Goal: Task Accomplishment & Management: Manage account settings

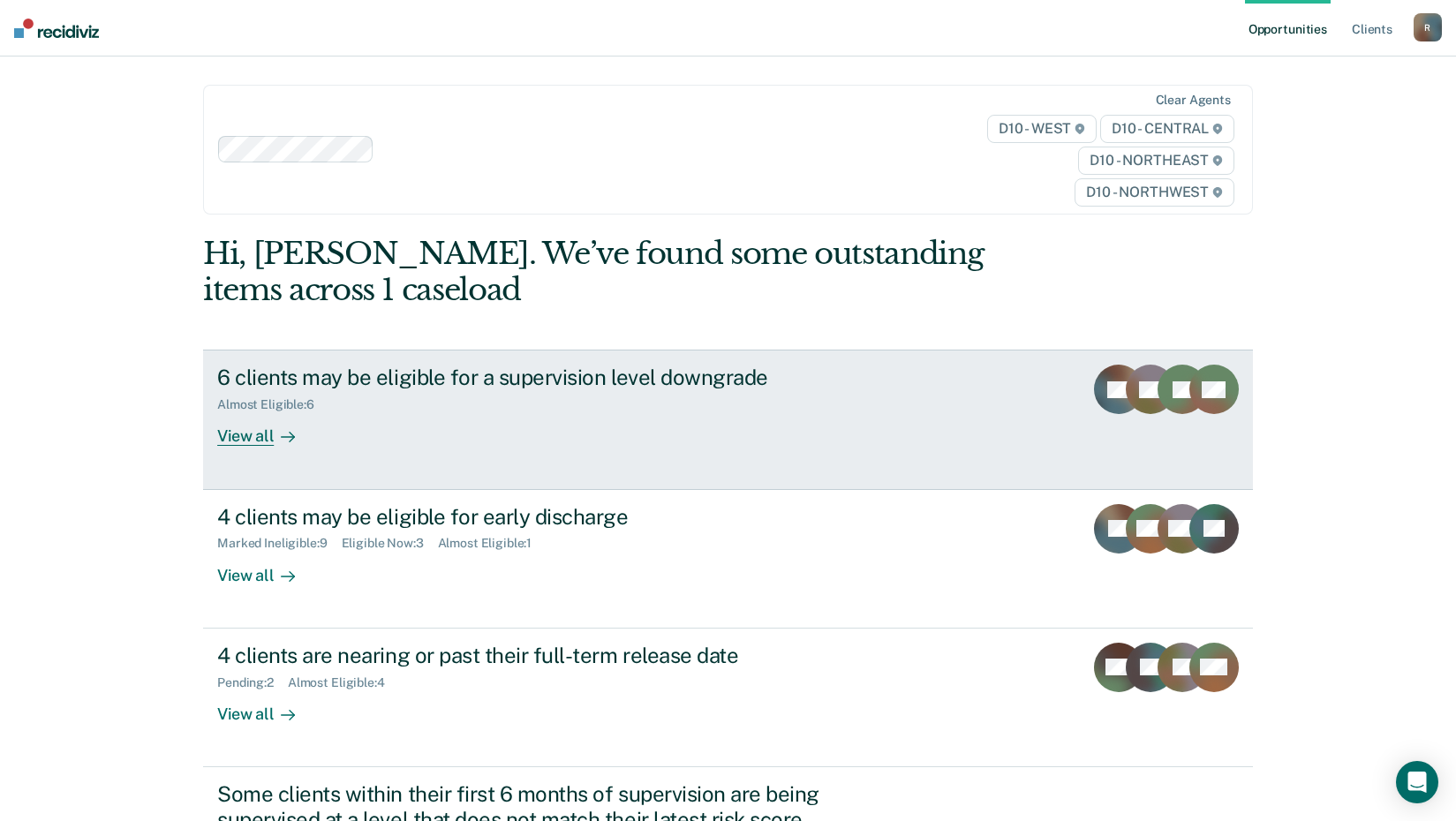
click at [264, 437] on div "View all" at bounding box center [266, 430] width 99 height 34
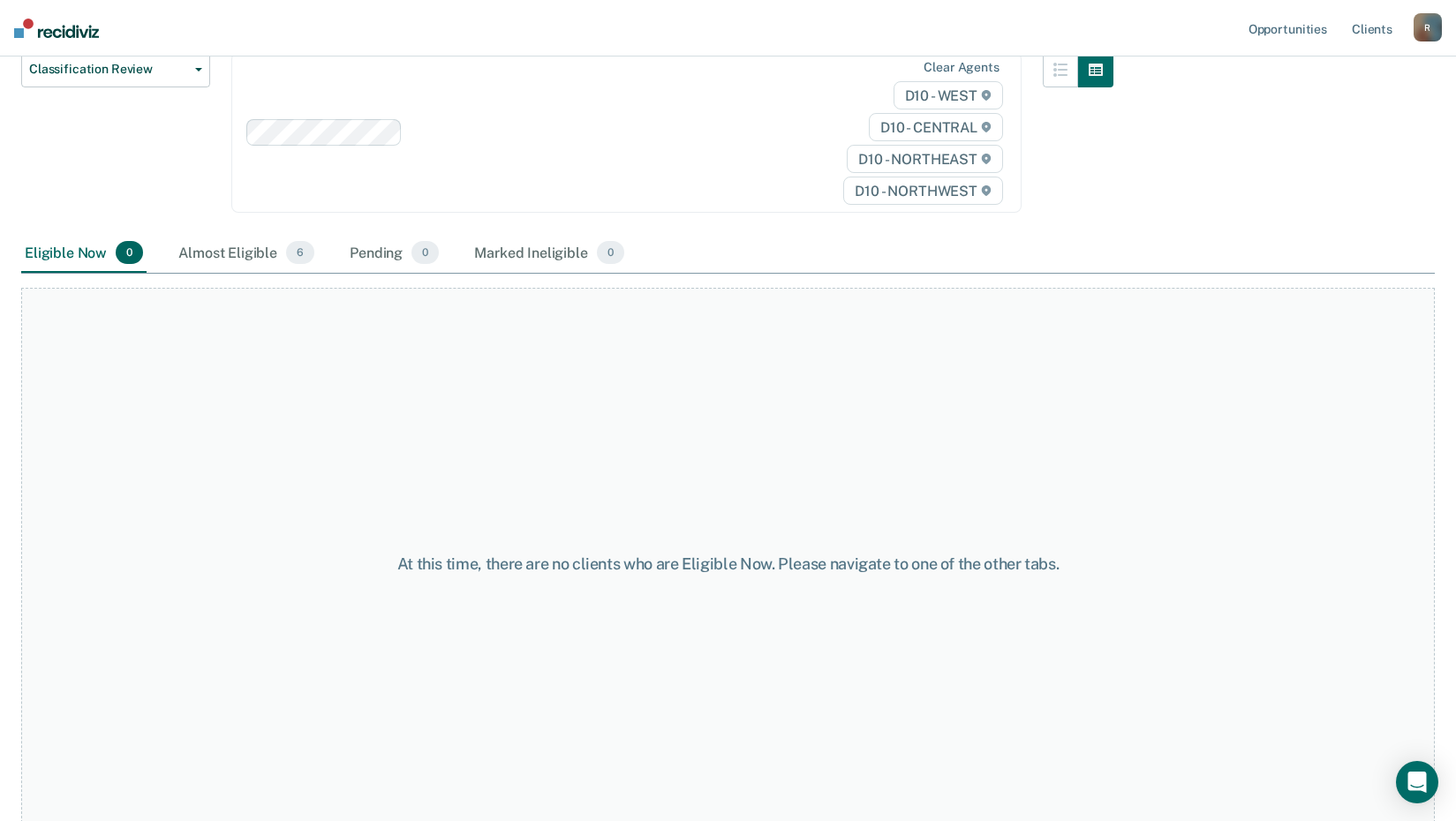
scroll to position [239, 0]
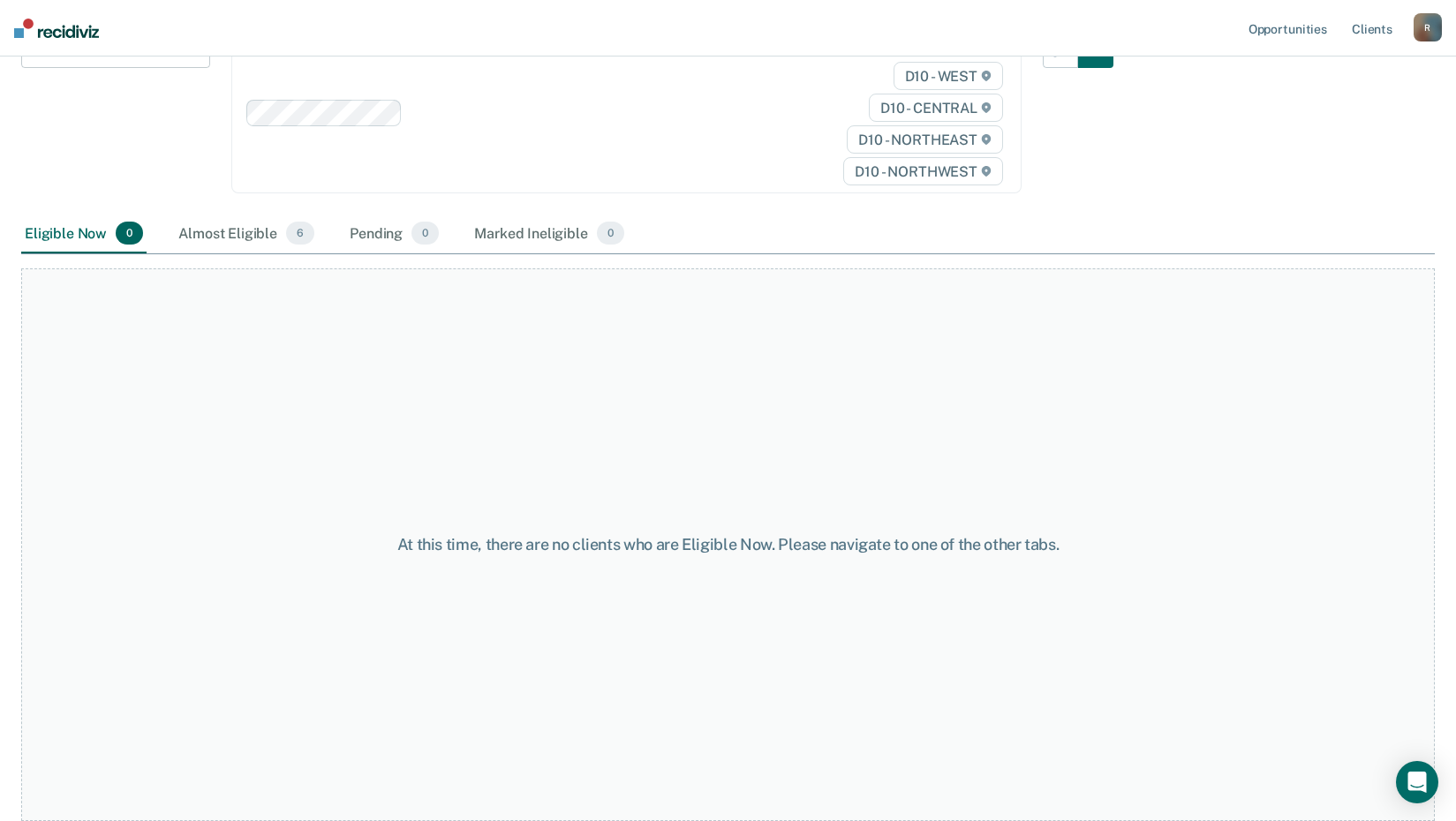
click at [263, 221] on div "Almost Eligible 6" at bounding box center [247, 234] width 144 height 39
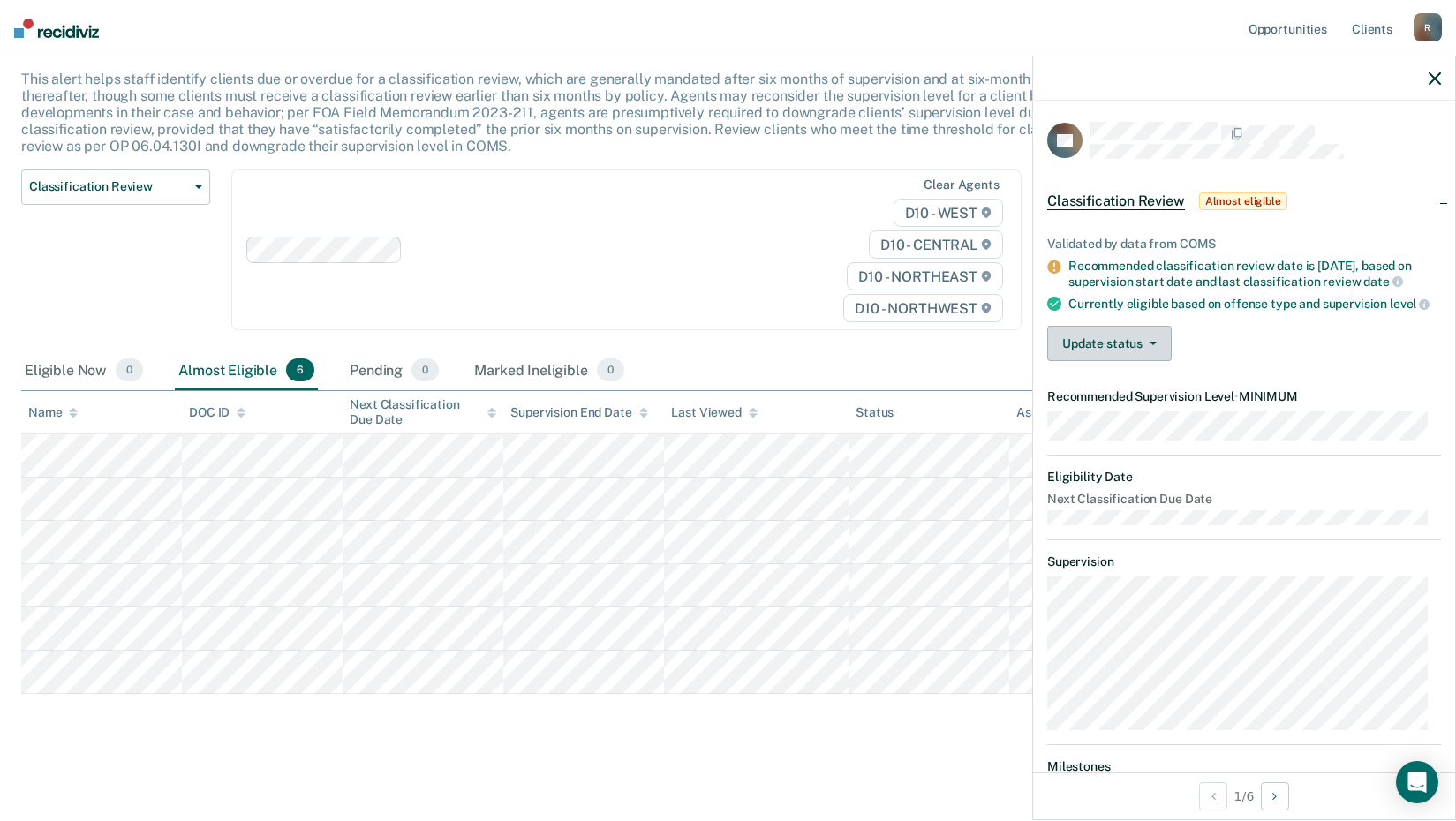
click at [1159, 361] on button "Update status" at bounding box center [1109, 343] width 125 height 35
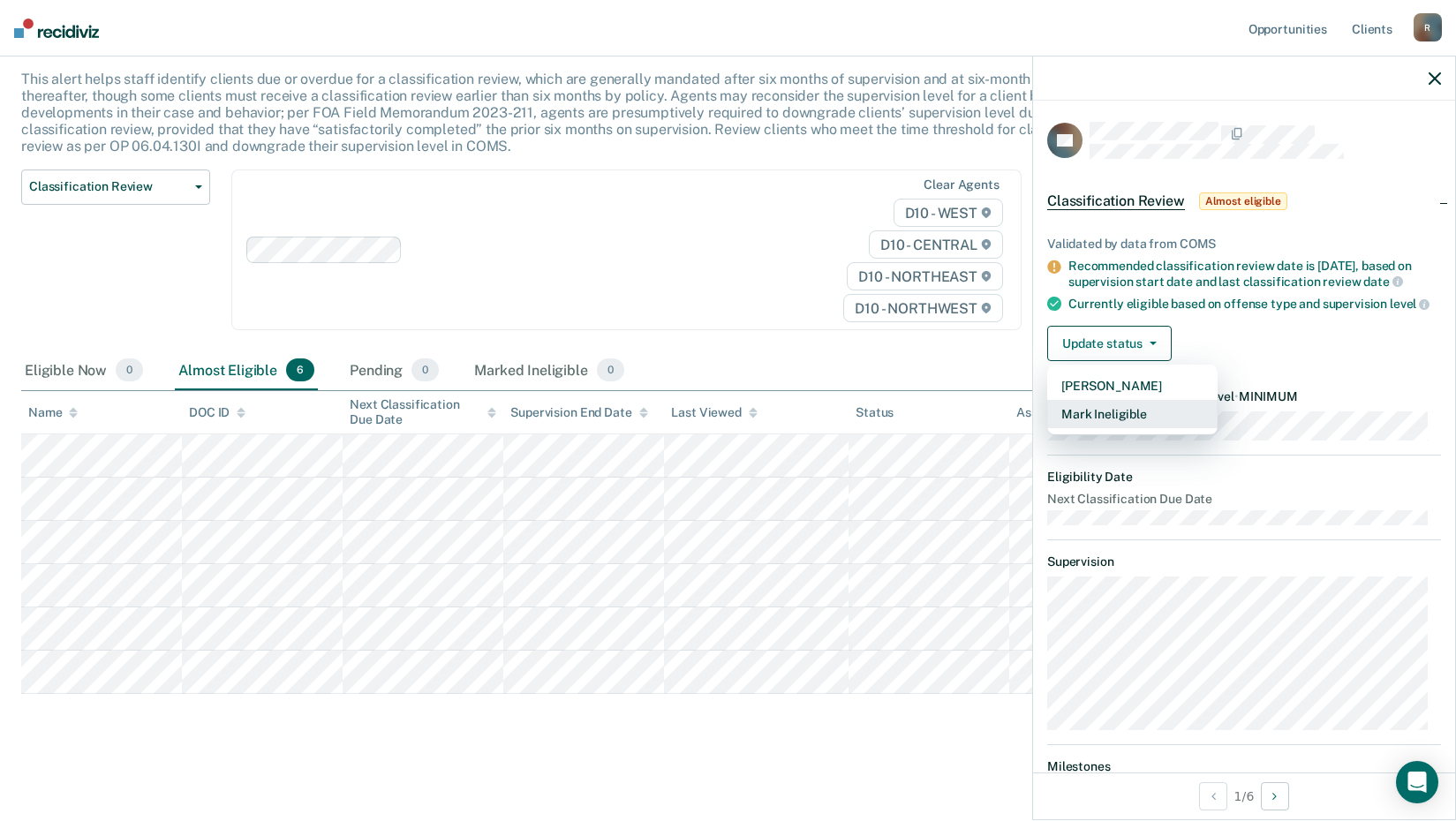
click at [1145, 429] on button "Mark Ineligible" at bounding box center [1132, 414] width 170 height 29
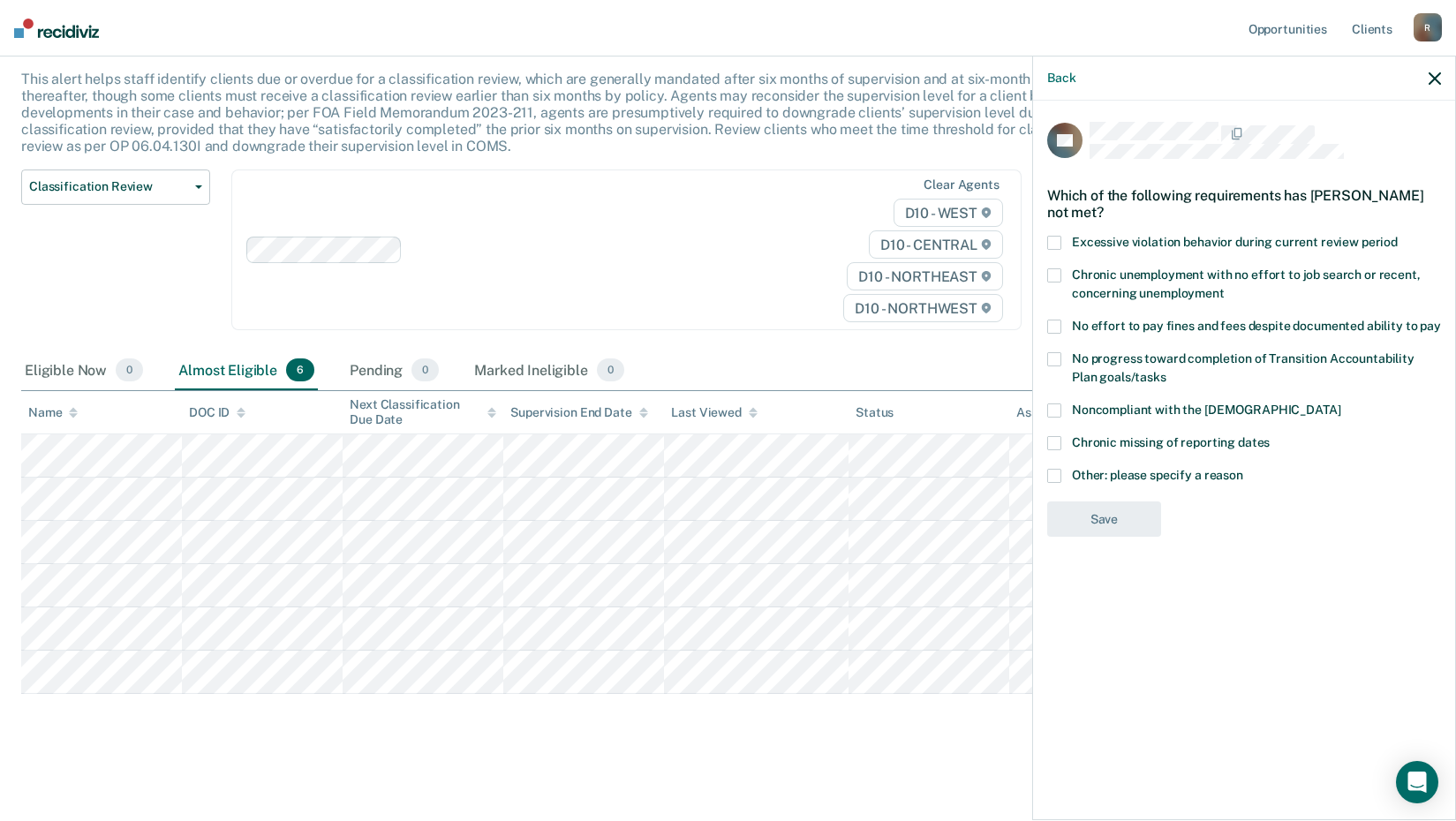
click at [1062, 472] on label "Other: please specify a reason" at bounding box center [1244, 478] width 394 height 19
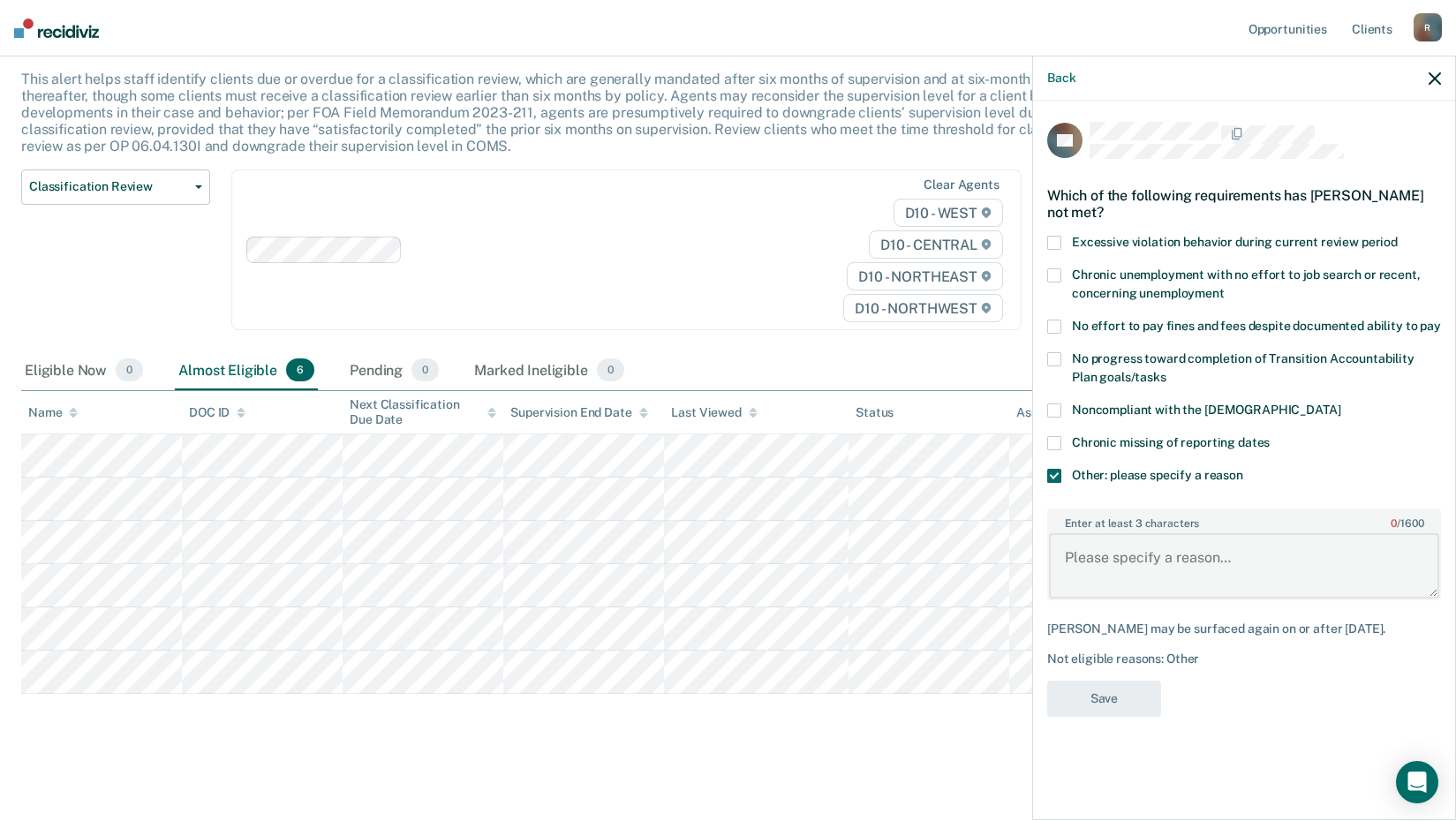
click at [1090, 562] on textarea "Enter at least 3 characters 0 / 1600" at bounding box center [1244, 566] width 390 height 65
type textarea "in-custody"
click at [1094, 697] on button "Save" at bounding box center [1104, 699] width 114 height 36
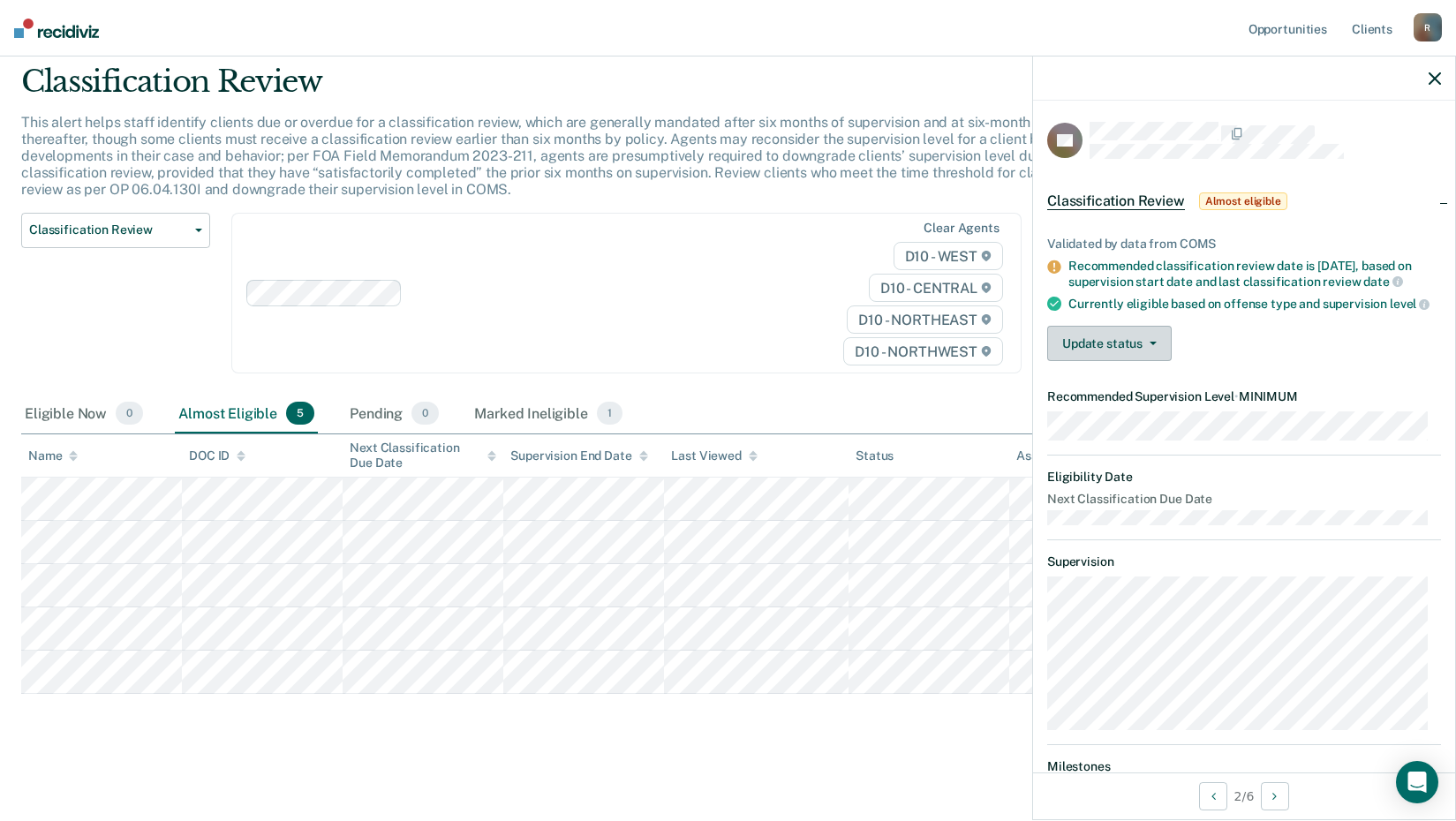
click at [1107, 361] on button "Update status" at bounding box center [1109, 343] width 125 height 35
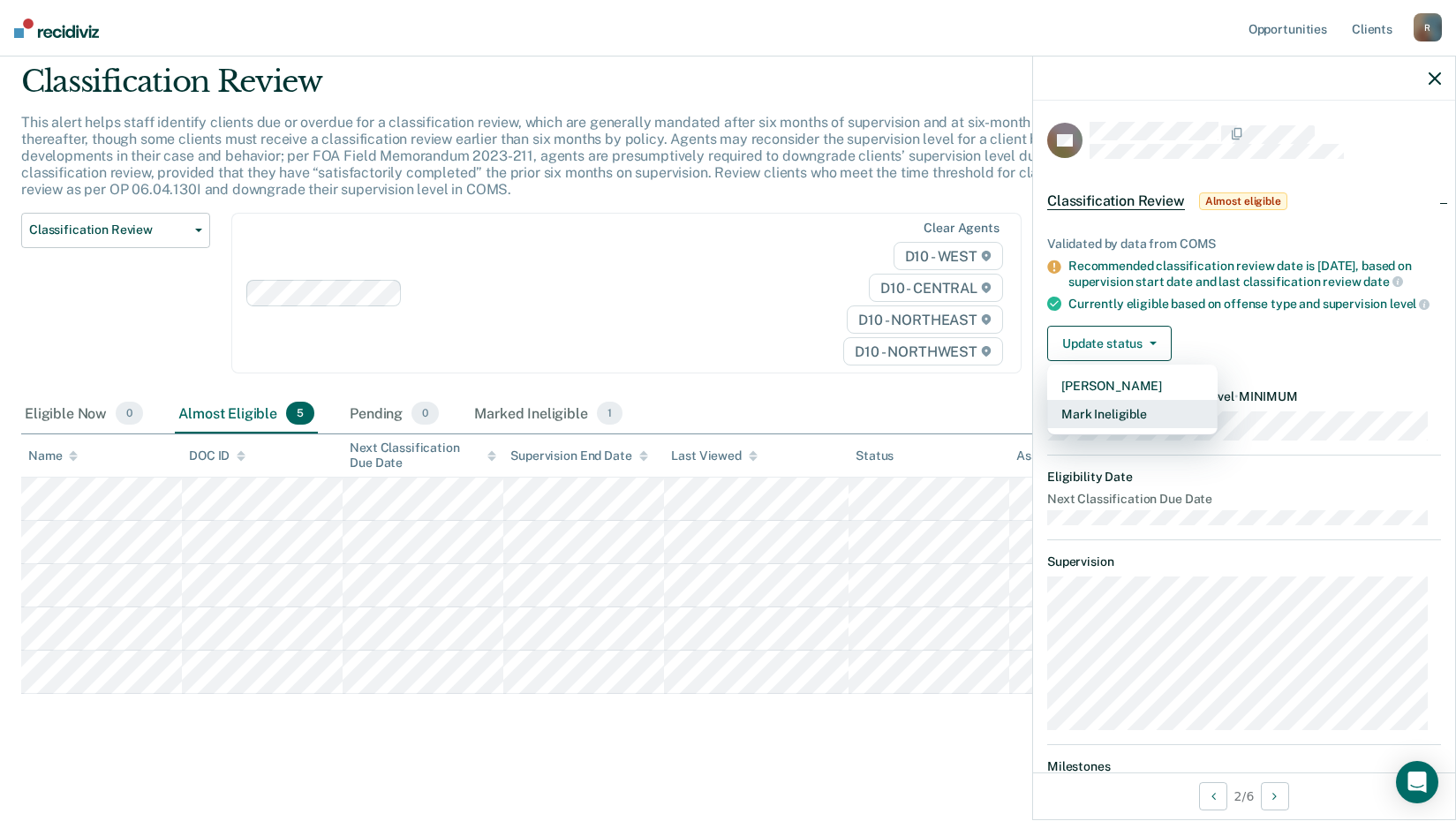
click at [1108, 429] on button "Mark Ineligible" at bounding box center [1132, 414] width 170 height 29
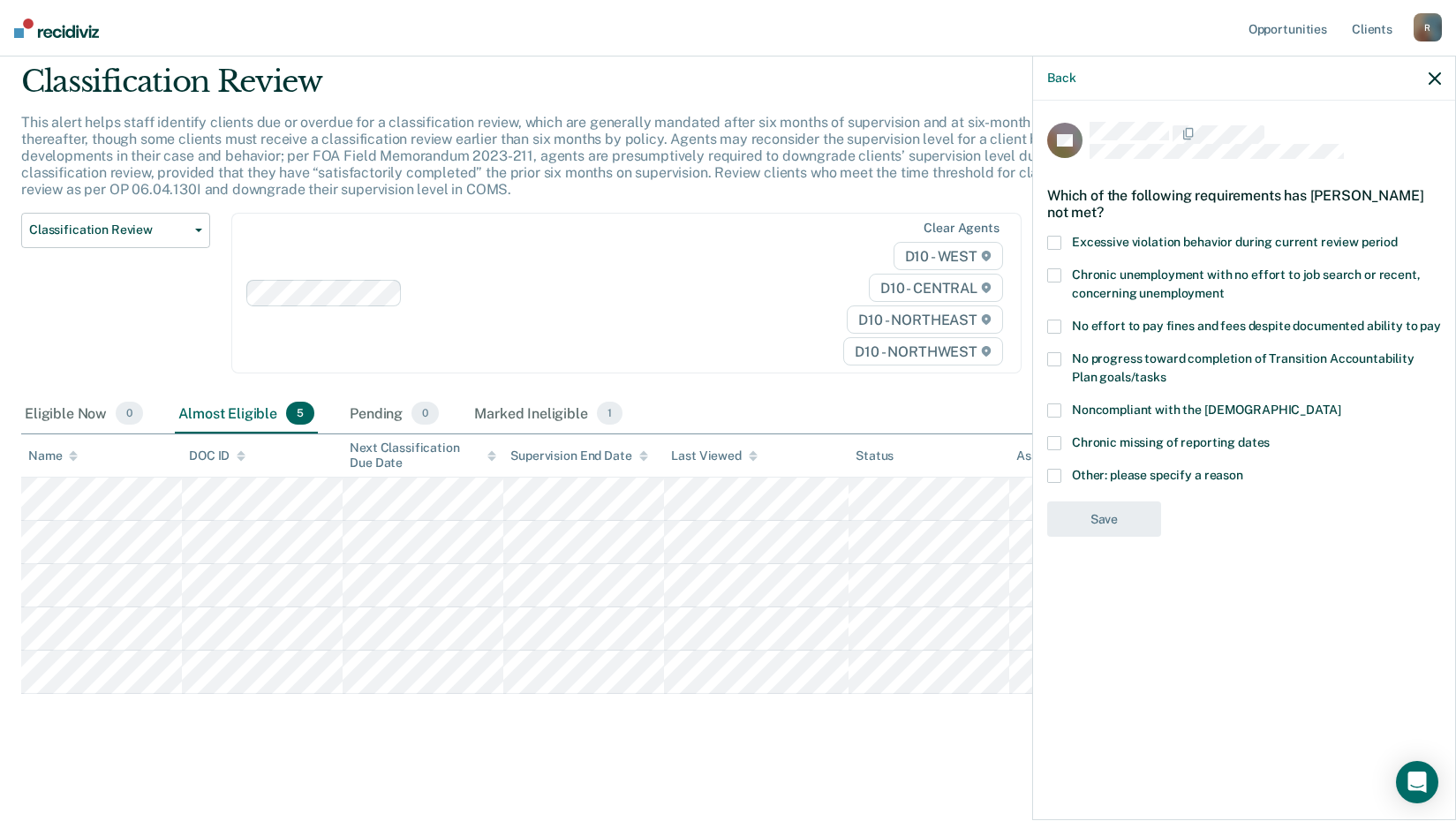
click at [1061, 473] on span at bounding box center [1054, 476] width 14 height 14
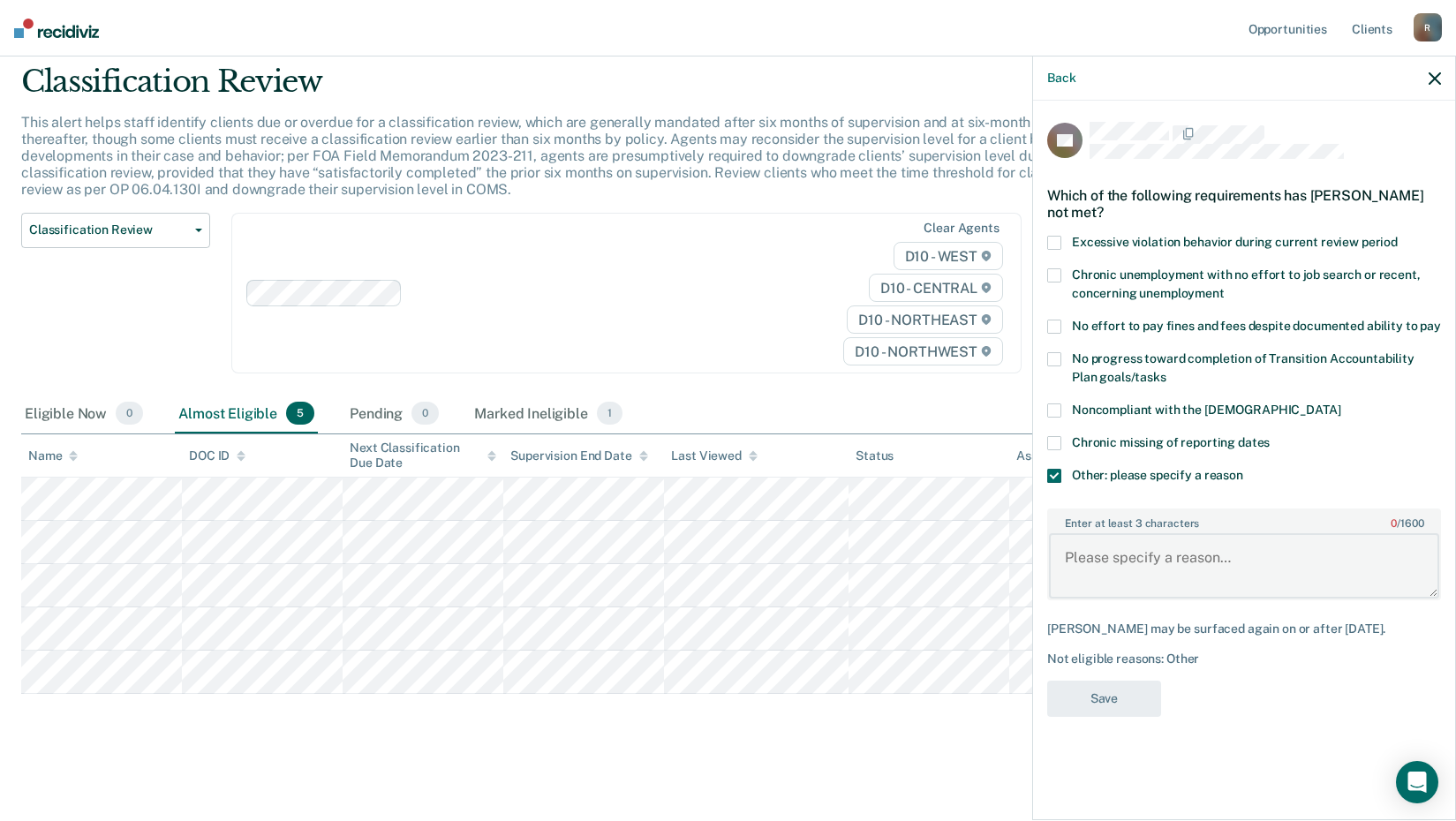
click at [1073, 546] on textarea "Enter at least 3 characters 0 / 1600" at bounding box center [1244, 566] width 390 height 65
type textarea "Only under writer's supervision for 30 days."
click at [1088, 703] on button "Save" at bounding box center [1104, 699] width 114 height 36
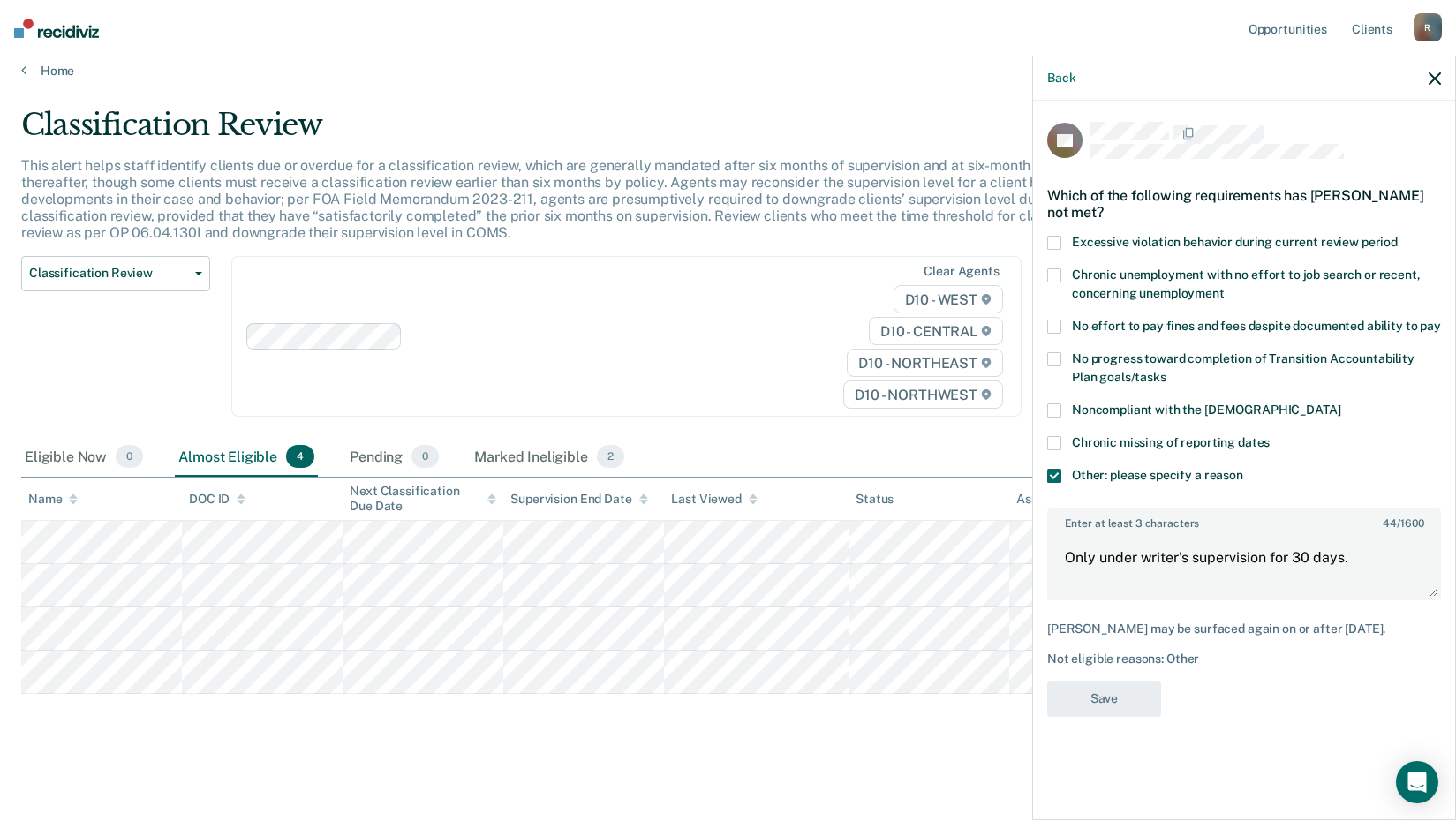
scroll to position [15, 0]
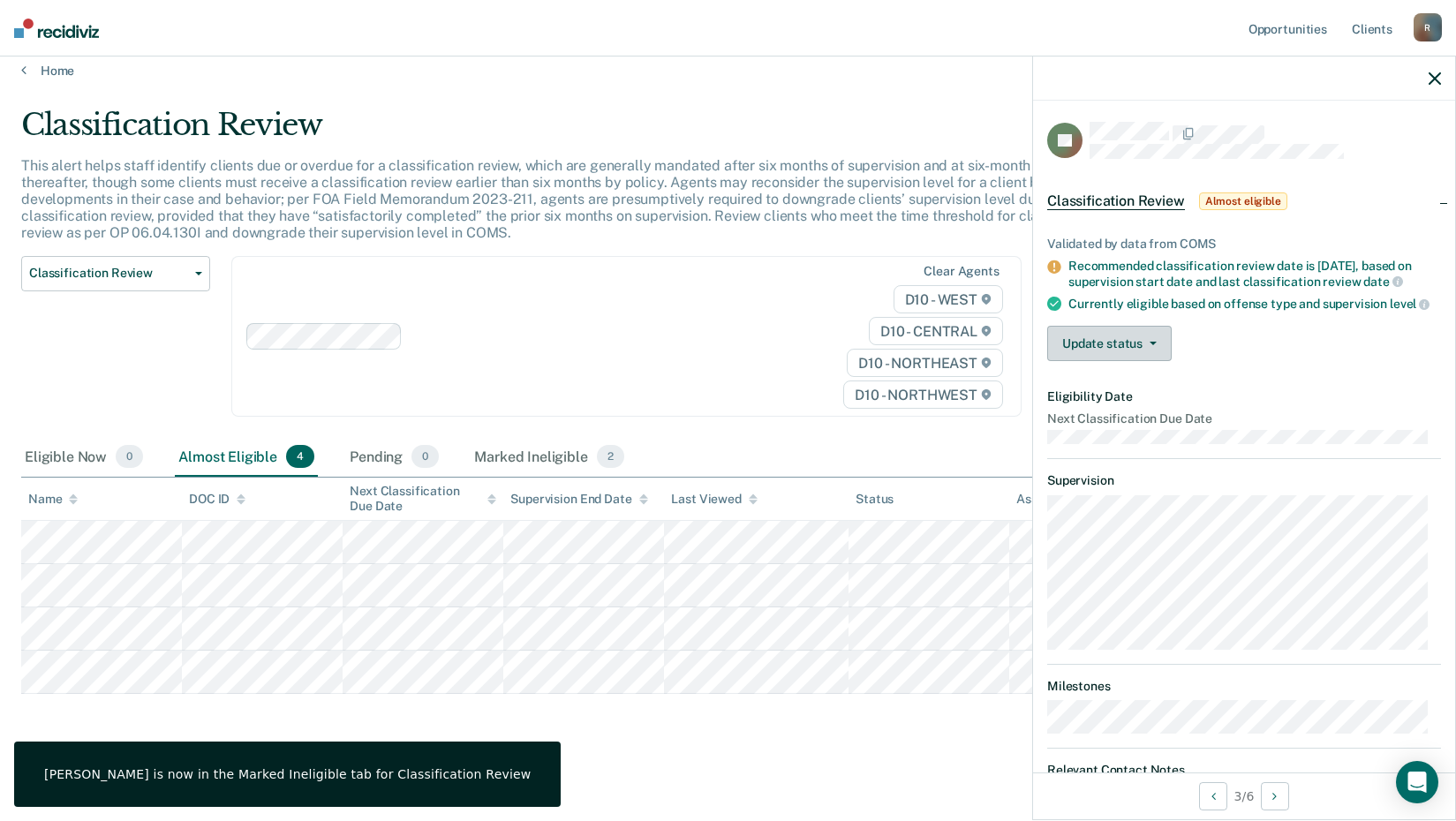
click at [1122, 361] on button "Update status" at bounding box center [1109, 343] width 125 height 35
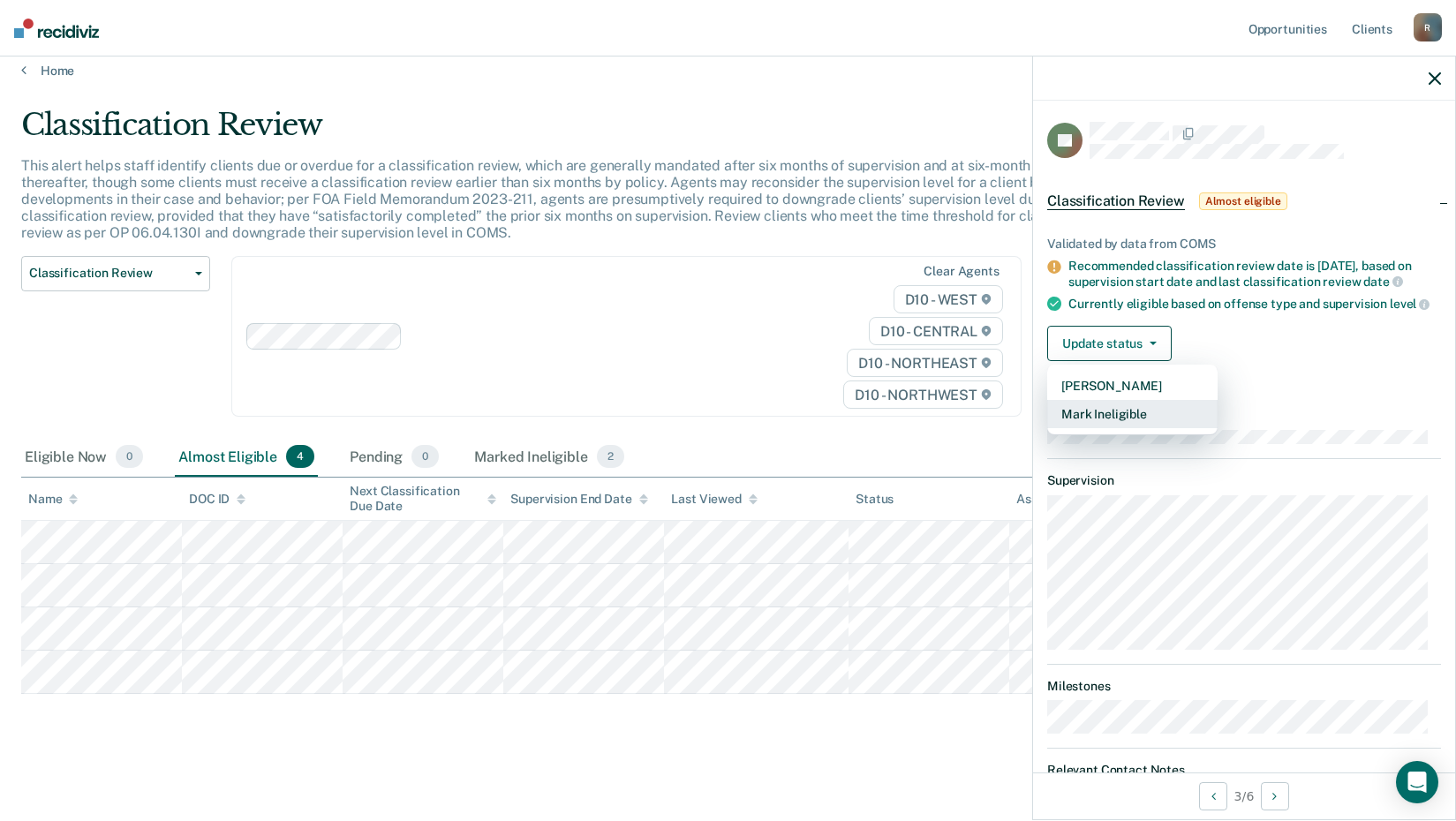
click at [1125, 429] on button "Mark Ineligible" at bounding box center [1132, 414] width 170 height 29
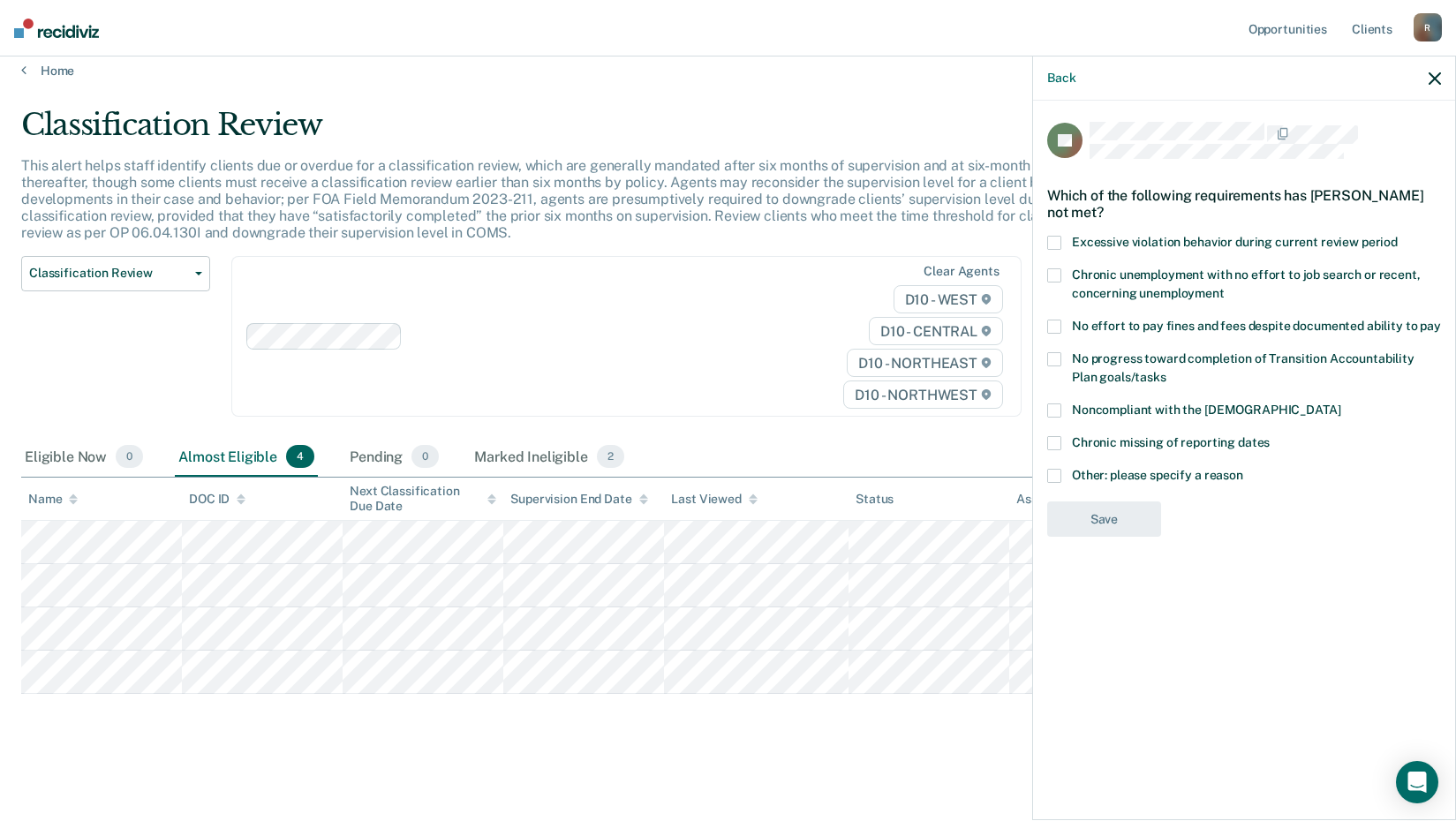
click at [1077, 469] on span "Other: please specify a reason" at bounding box center [1158, 475] width 171 height 14
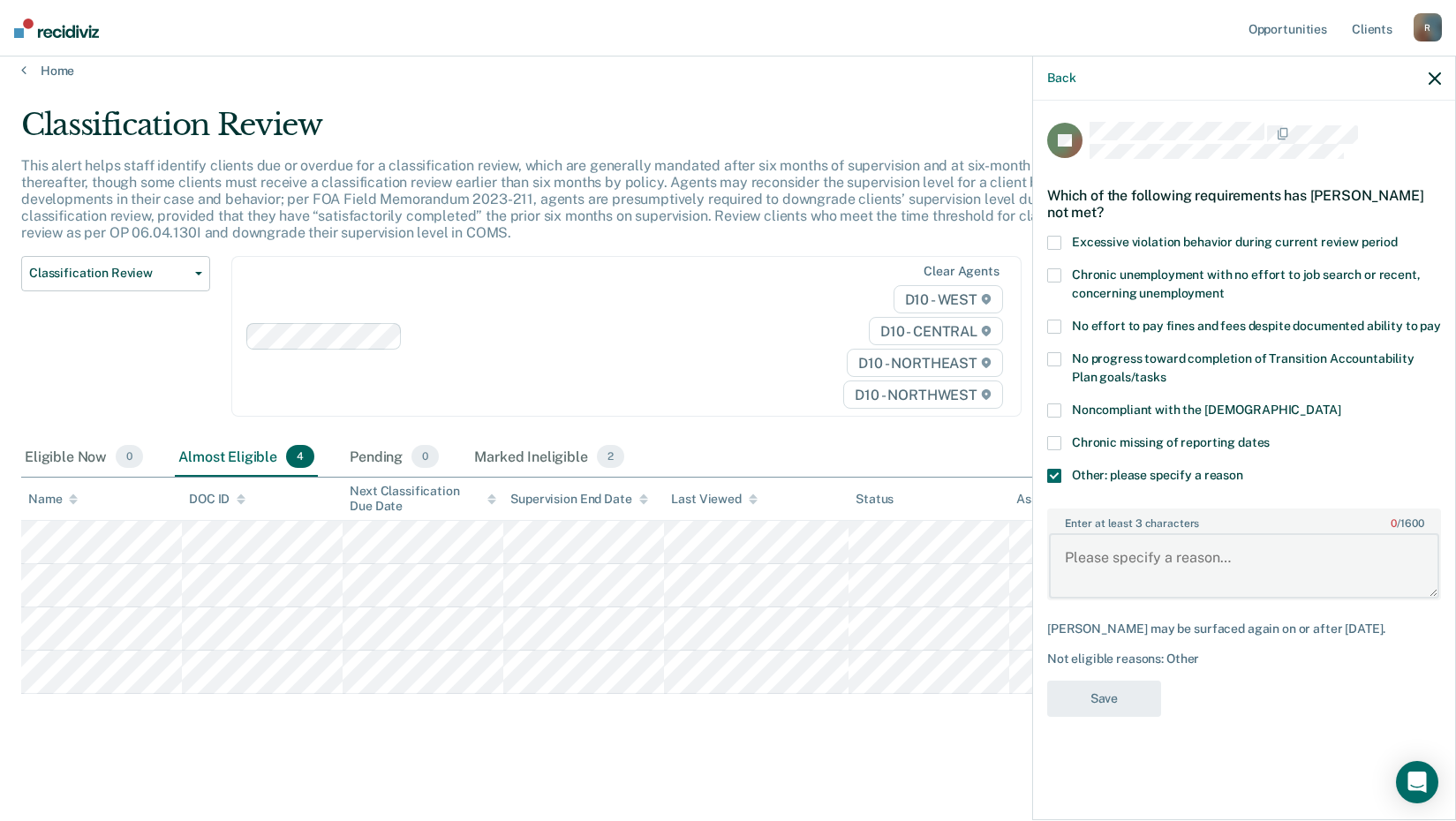
click at [1094, 568] on textarea "Enter at least 3 characters 0 / 1600" at bounding box center [1244, 566] width 390 height 65
type textarea "already at minimum"
click at [1076, 712] on button "Save" at bounding box center [1104, 699] width 114 height 36
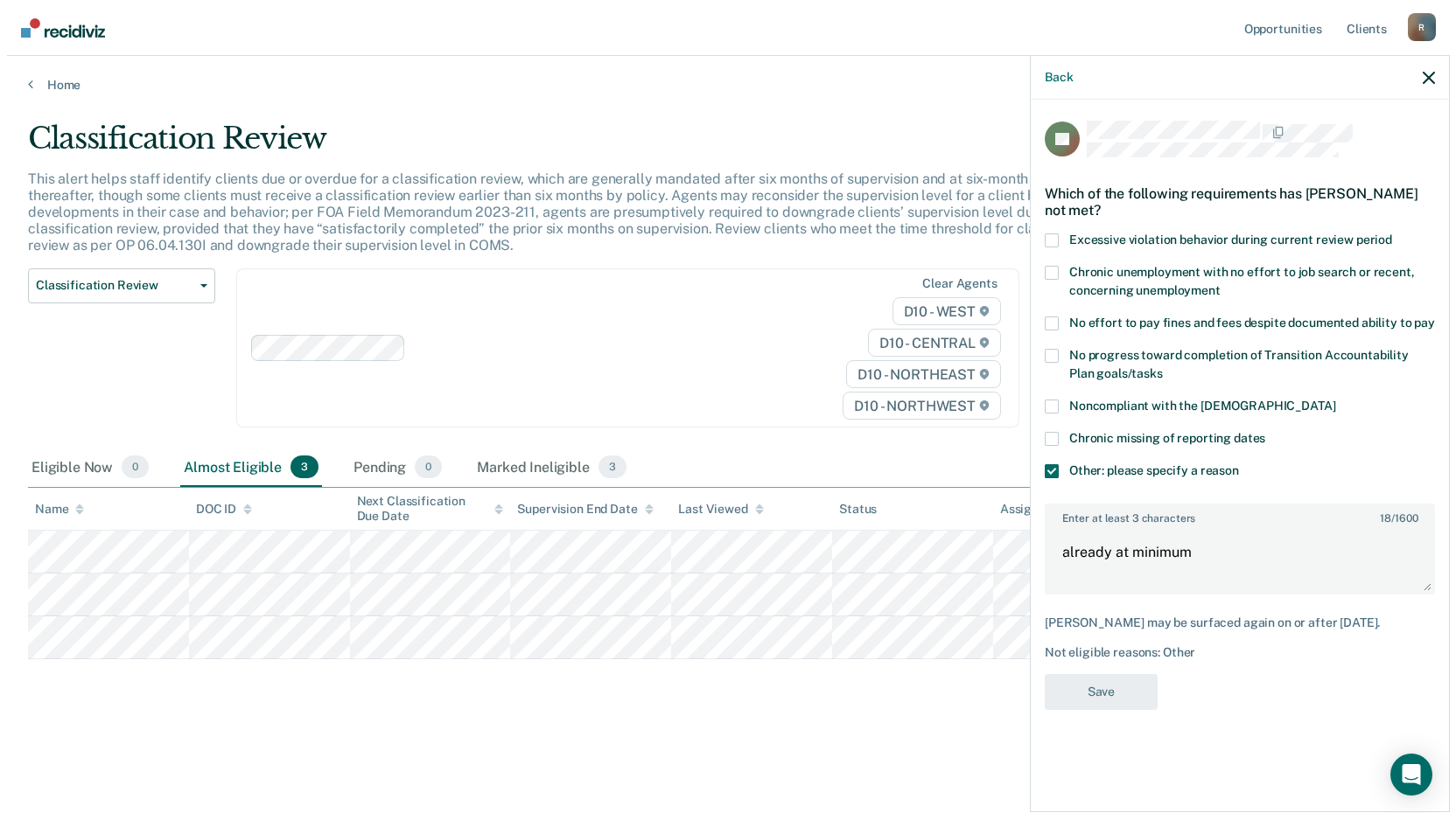
scroll to position [0, 0]
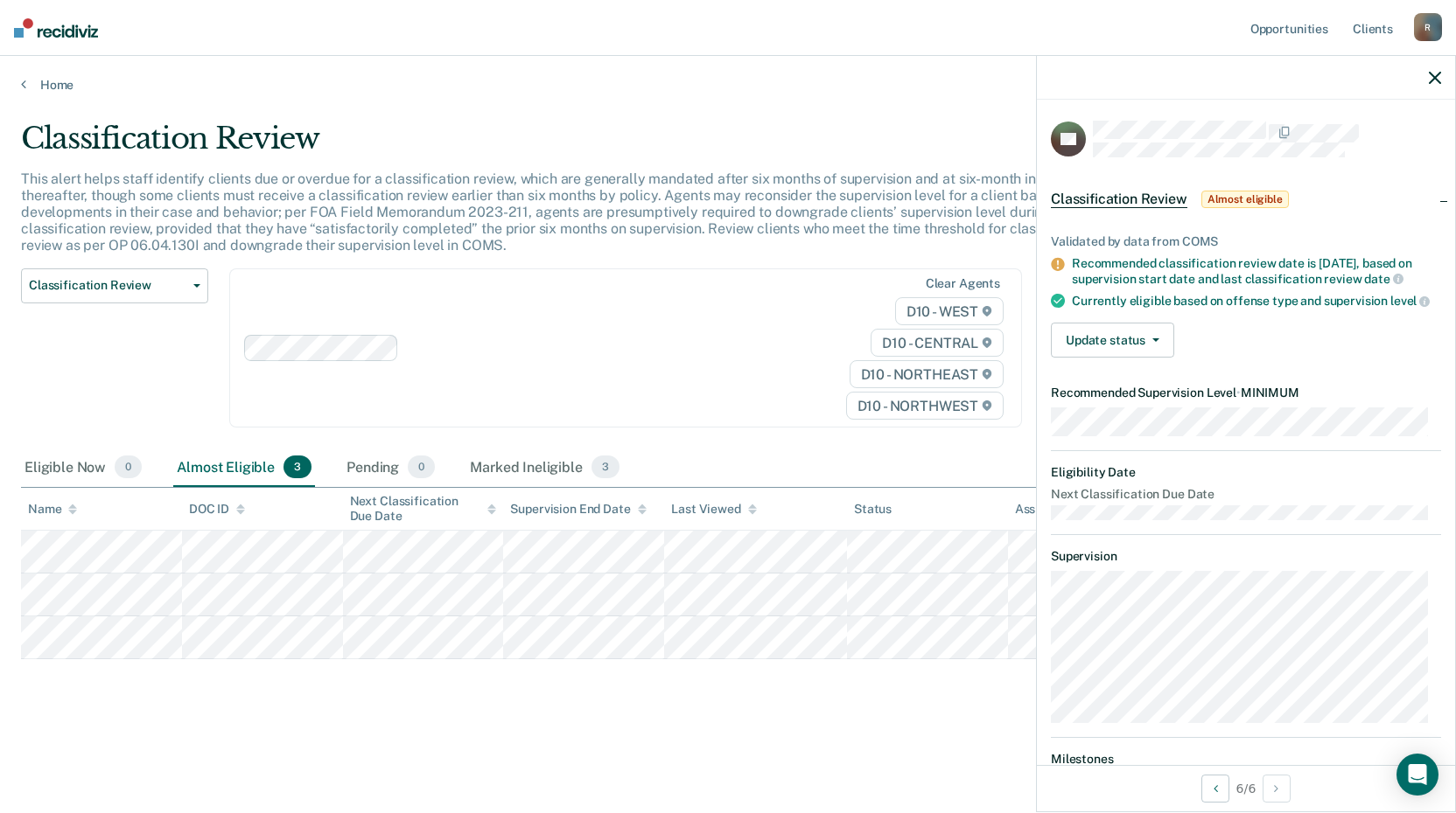
click at [890, 675] on div "Classification Review This alert helps staff identify clients due or overdue fo…" at bounding box center [728, 401] width 1414 height 562
click at [58, 87] on link "Home" at bounding box center [728, 85] width 1414 height 16
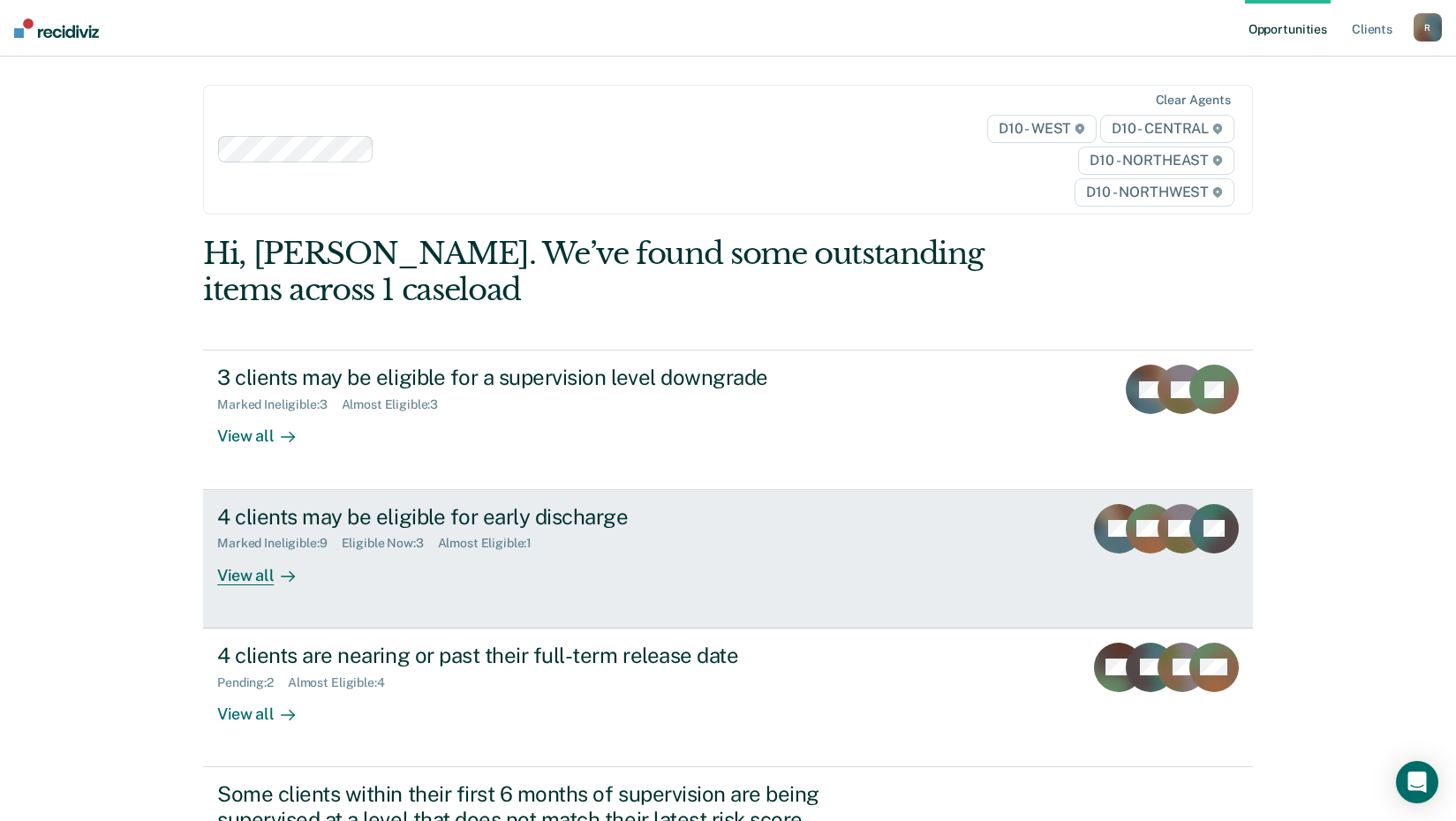
click at [549, 572] on div "4 clients may be eligible for early discharge Marked Ineligible : 9 Eligible No…" at bounding box center [549, 545] width 663 height 82
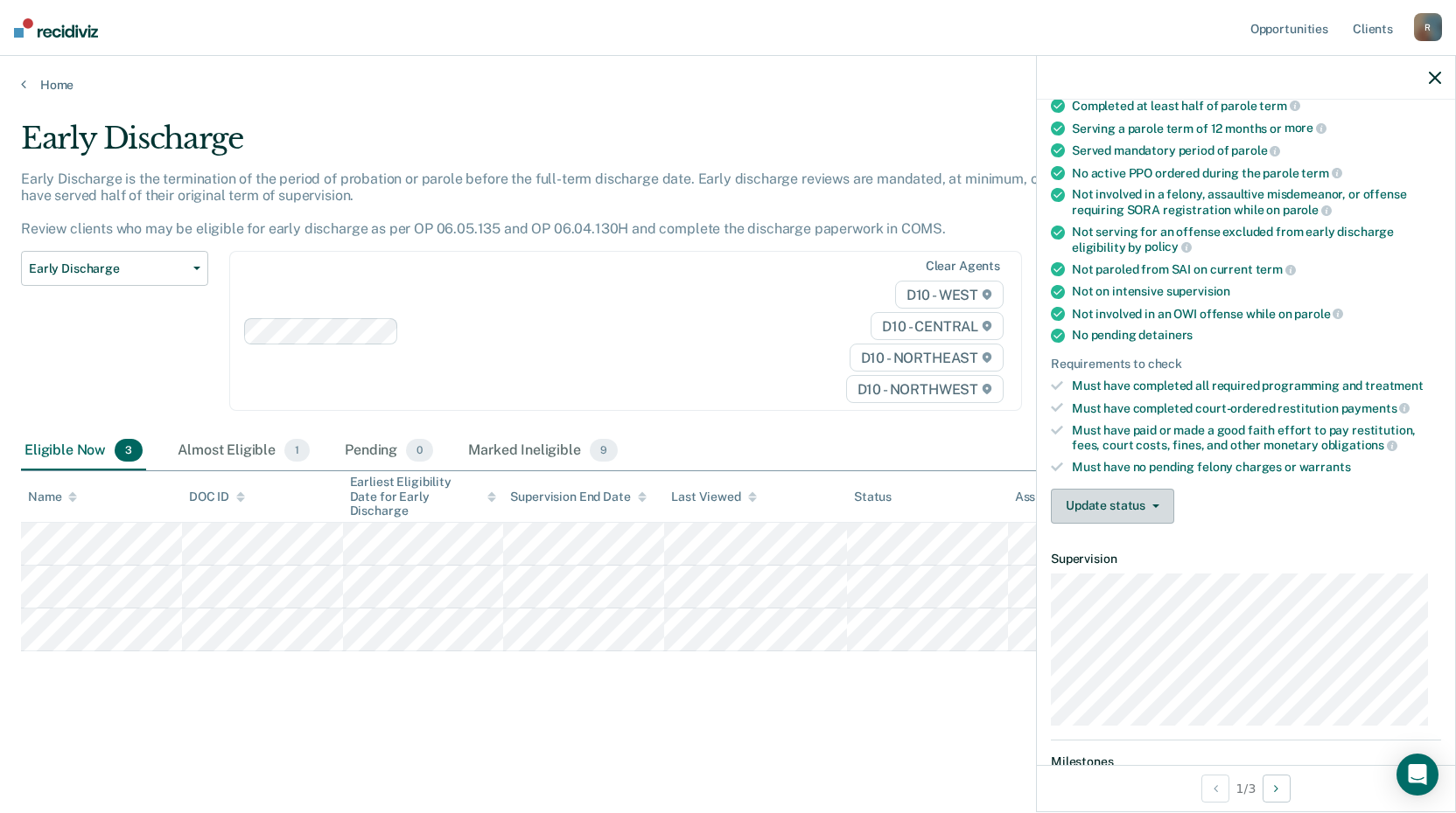
scroll to position [262, 0]
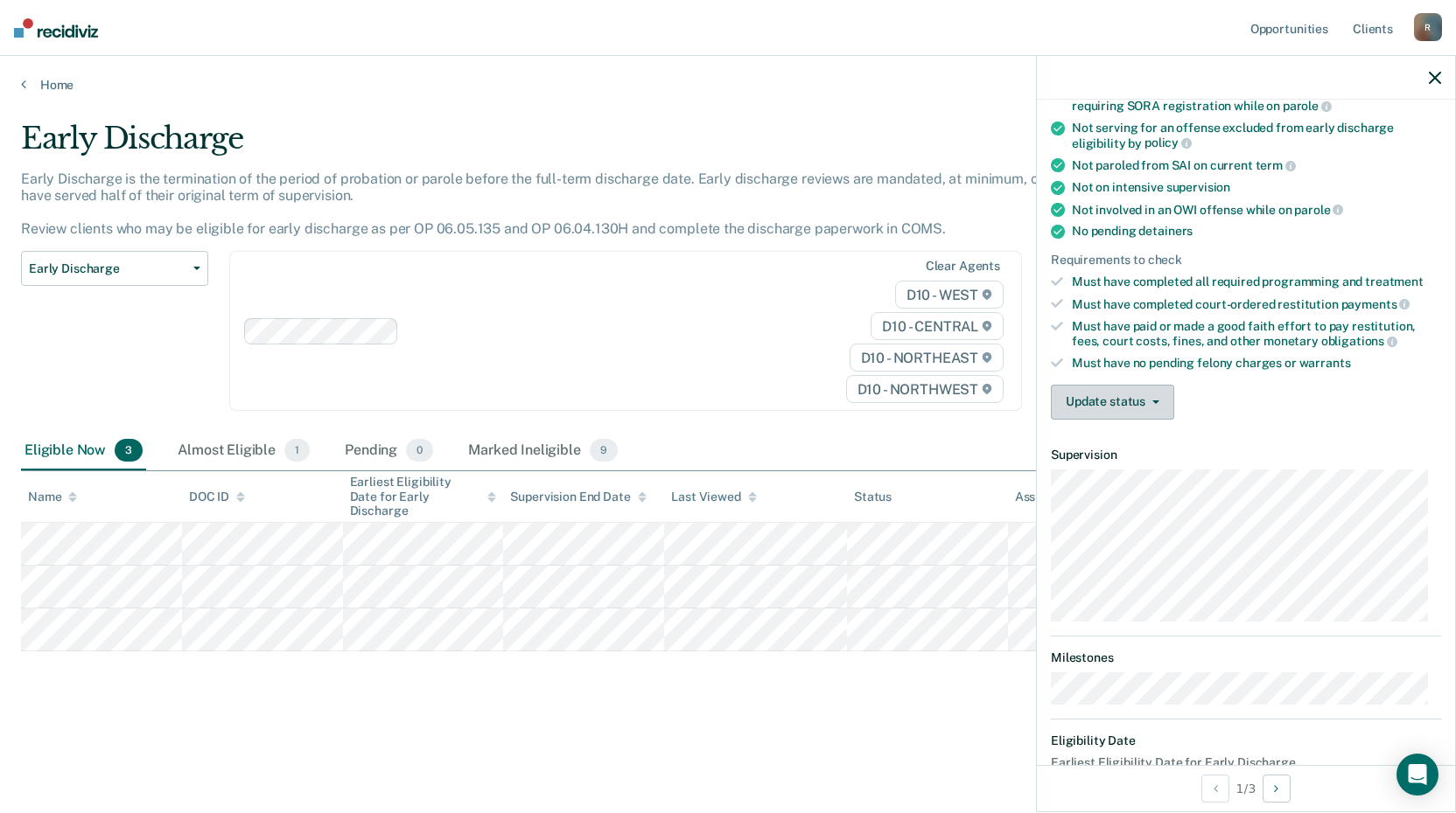
click at [1139, 409] on button "Update status" at bounding box center [1112, 402] width 124 height 35
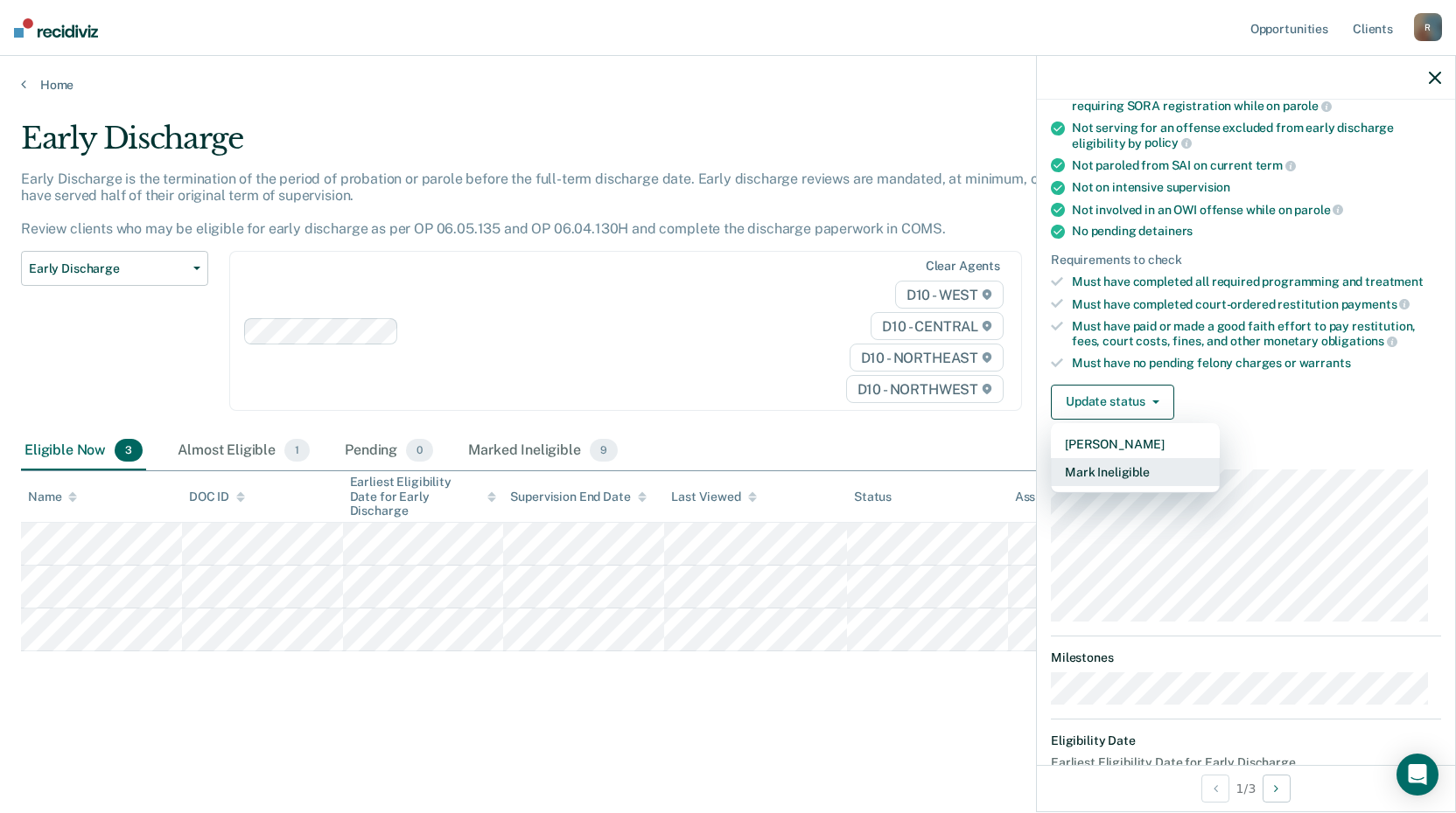
click at [1141, 473] on button "Mark Ineligible" at bounding box center [1135, 472] width 168 height 28
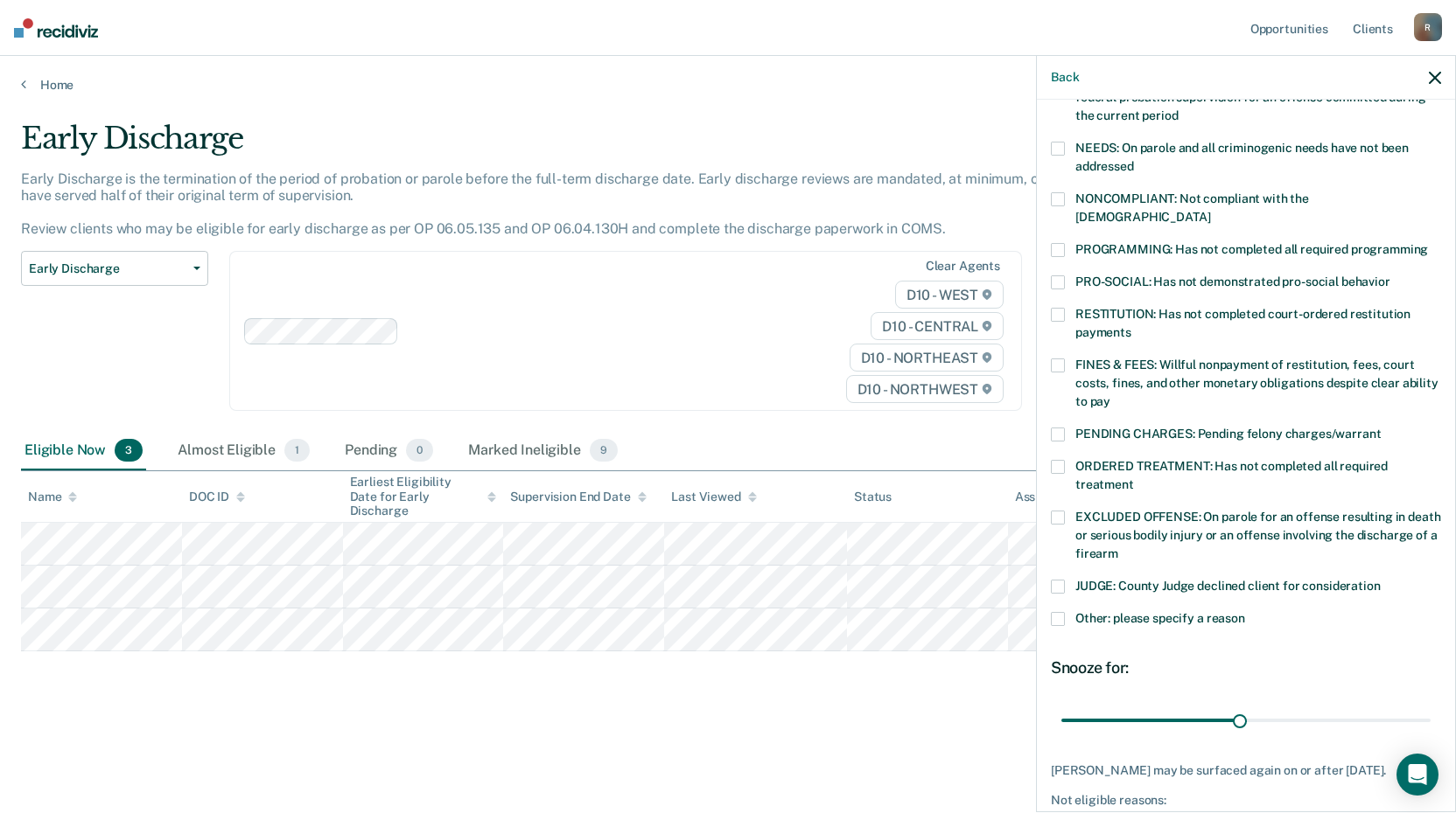
click at [1063, 486] on div "ORDERED TREATMENT: Has not completed all required treatment" at bounding box center [1246, 486] width 391 height 51
click at [1063, 511] on span at bounding box center [1058, 518] width 14 height 14
click at [1060, 461] on span at bounding box center [1058, 467] width 14 height 14
drag, startPoint x: 1236, startPoint y: 701, endPoint x: 1474, endPoint y: 697, distance: 238.0
type input "61"
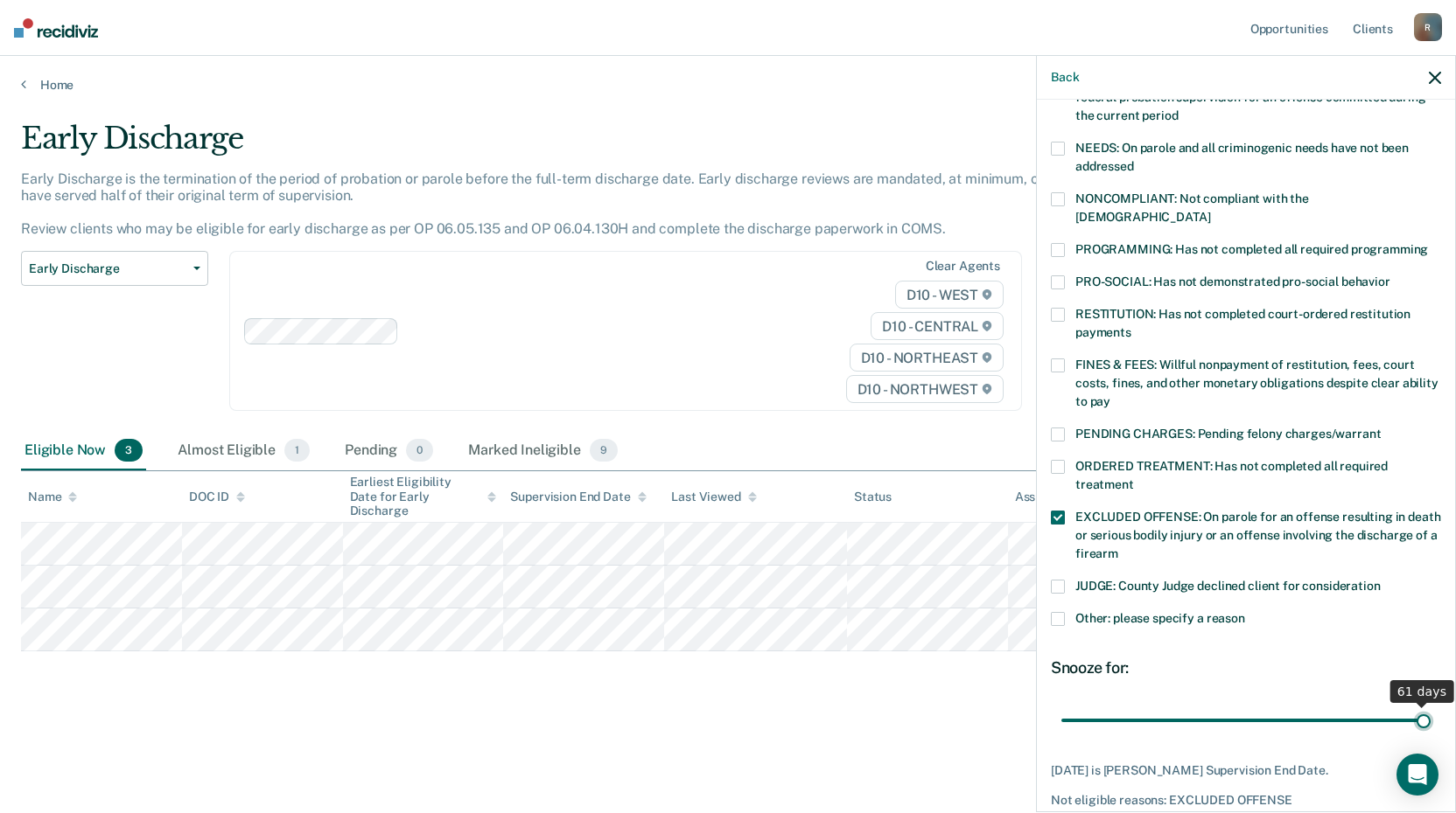
click at [1431, 705] on input "range" at bounding box center [1246, 720] width 369 height 30
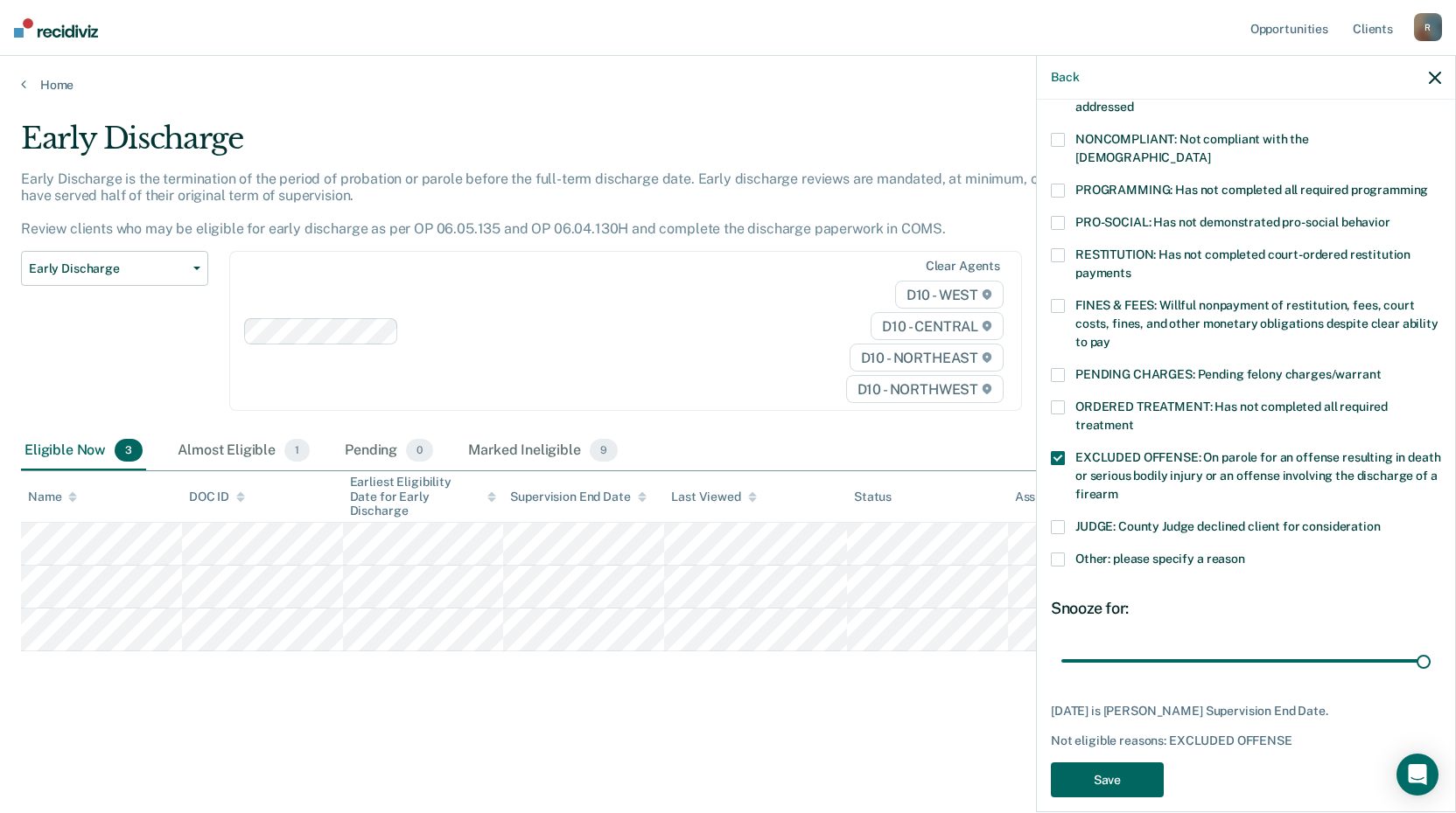
click at [1131, 762] on button "Save" at bounding box center [1107, 780] width 113 height 36
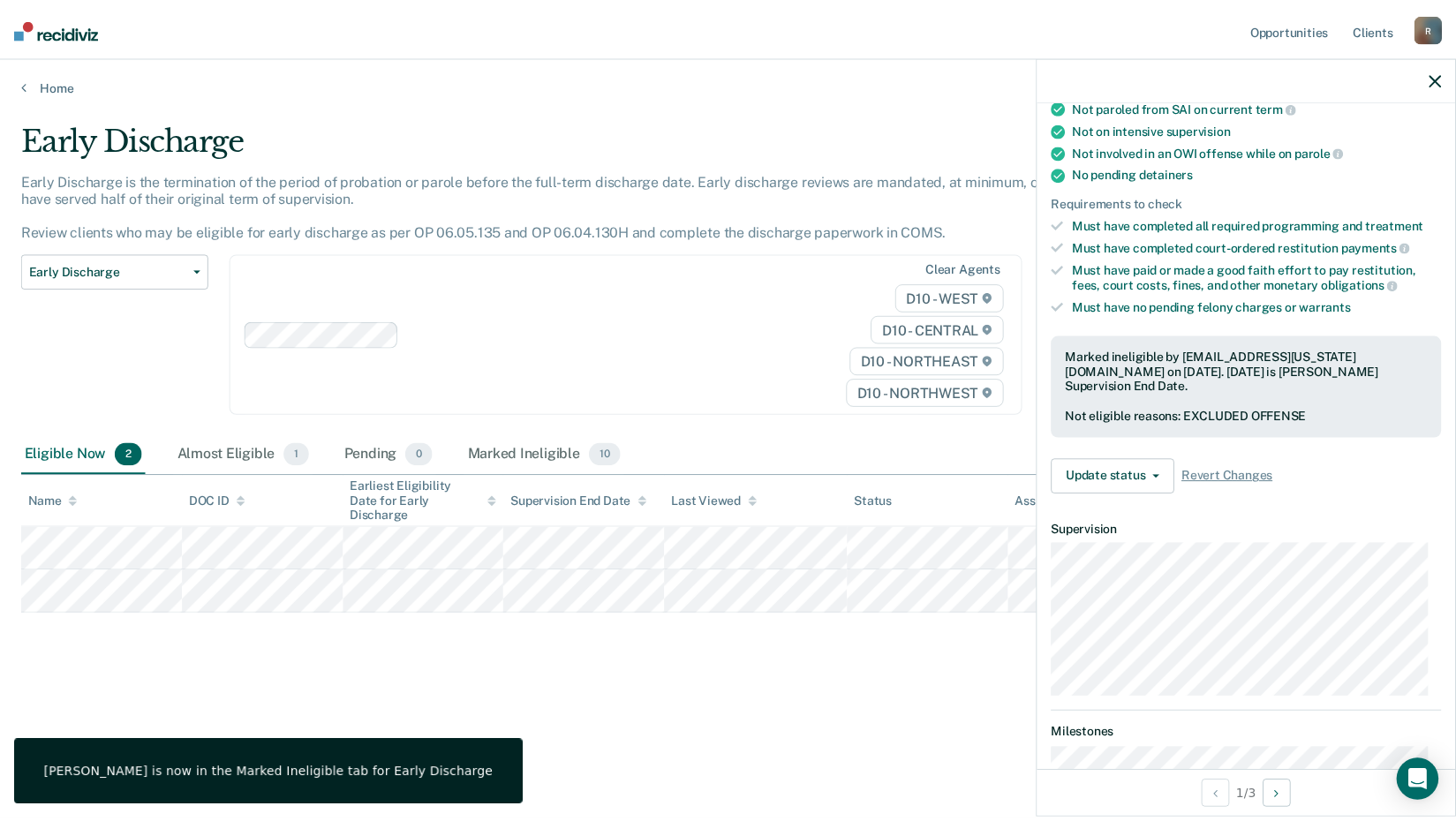
scroll to position [322, 0]
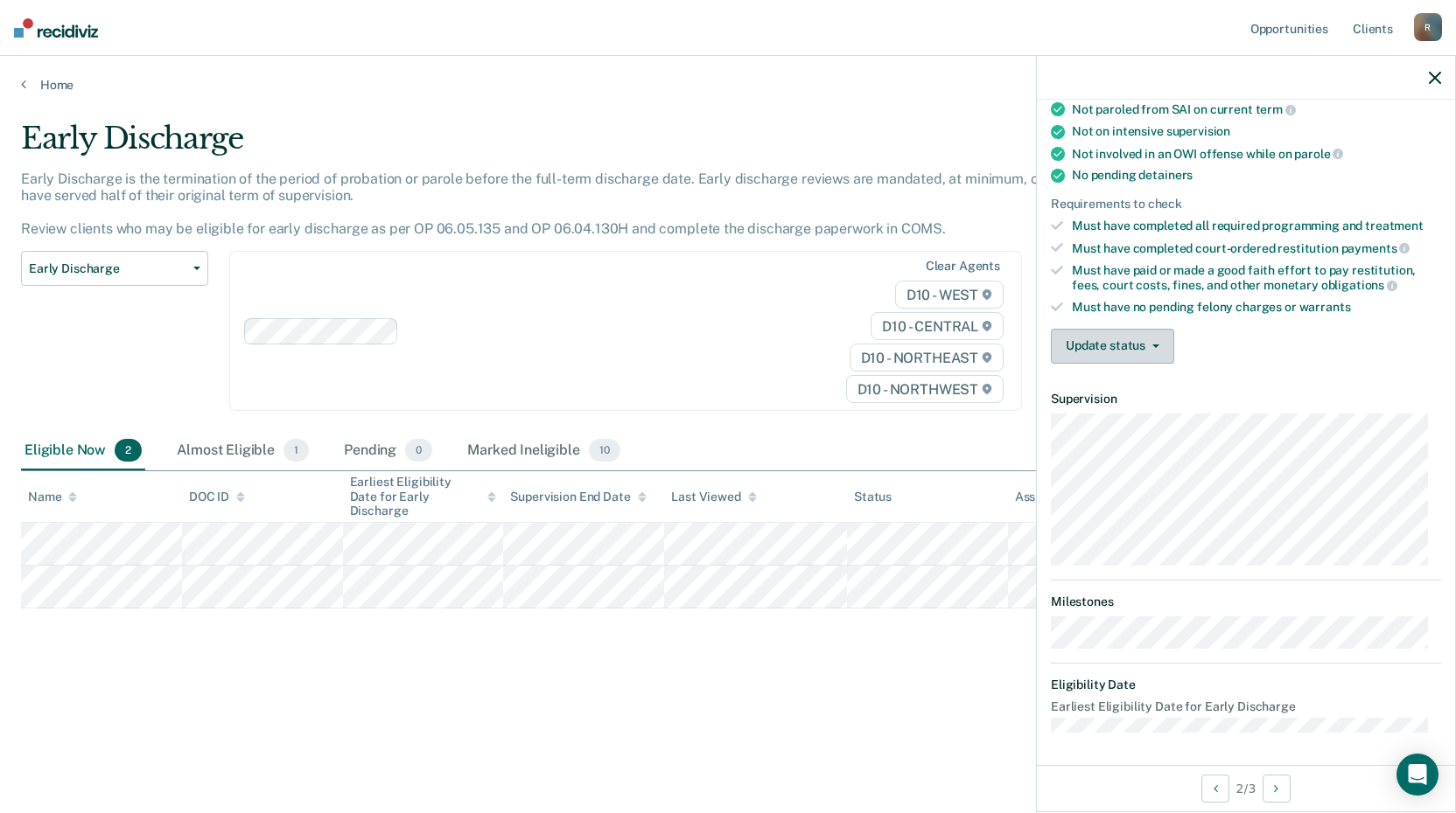
click at [1141, 353] on button "Update status" at bounding box center [1112, 347] width 124 height 35
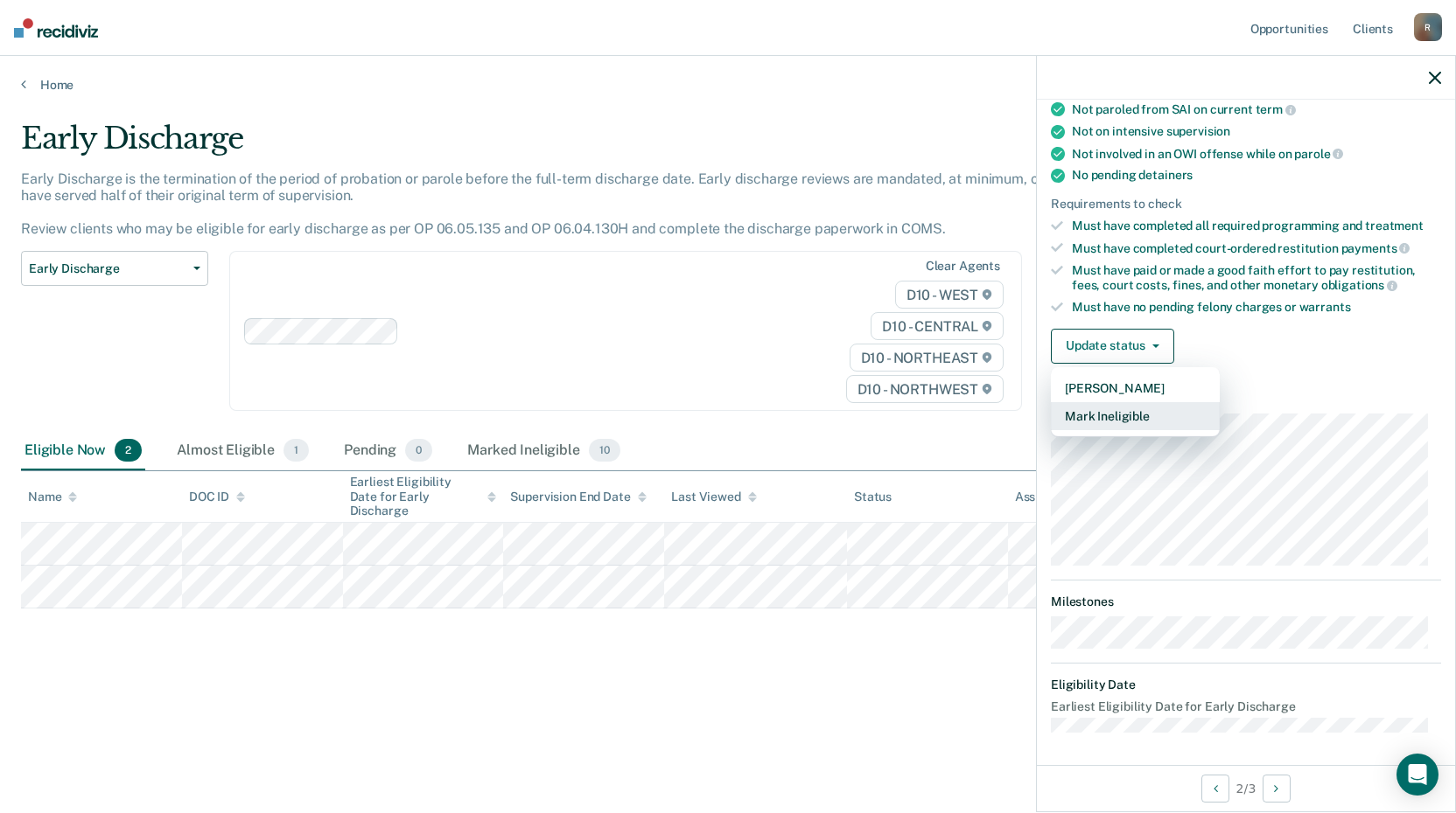
click at [1158, 409] on button "Mark Ineligible" at bounding box center [1135, 416] width 168 height 28
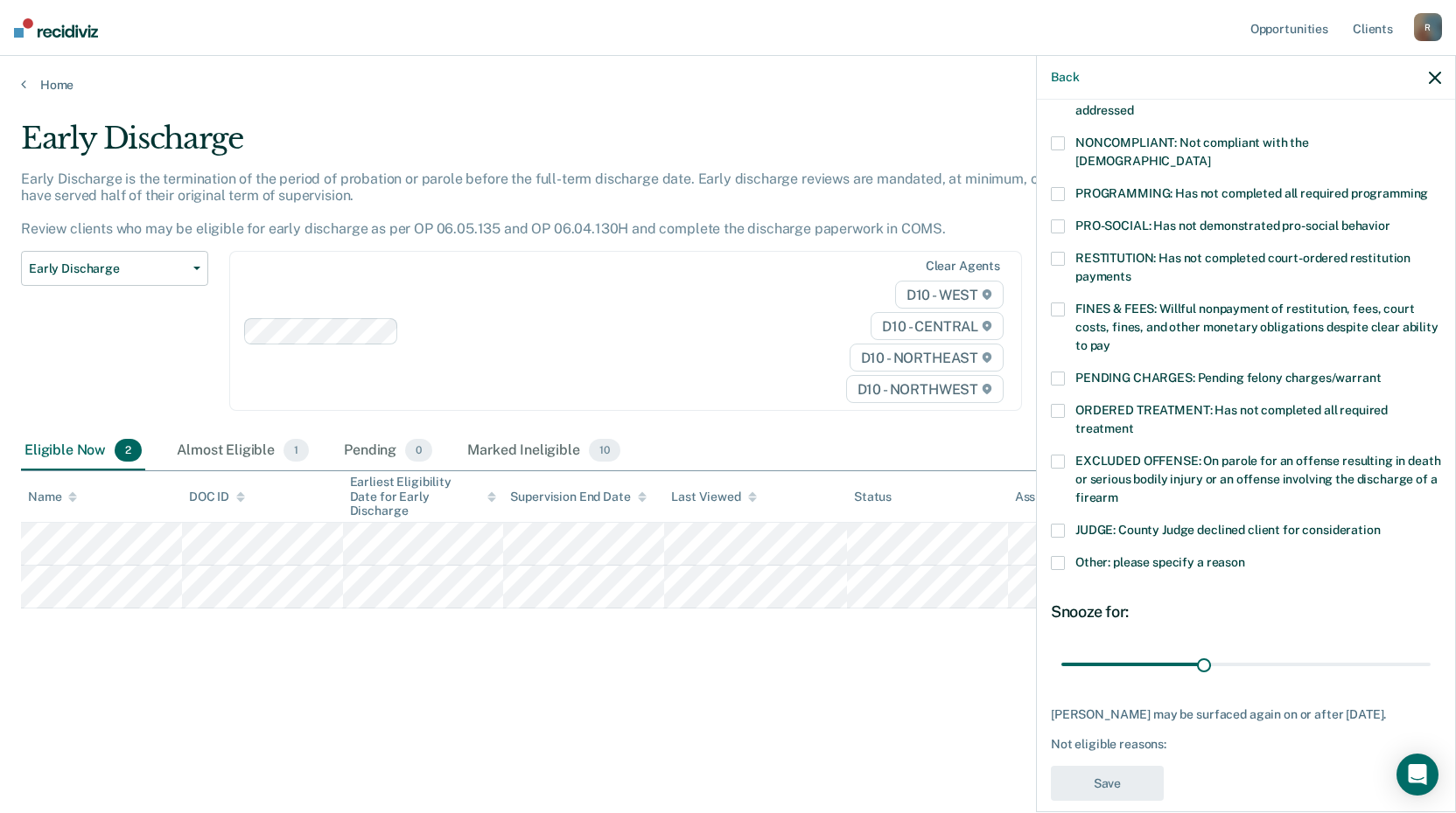
click at [1063, 455] on span at bounding box center [1058, 462] width 14 height 14
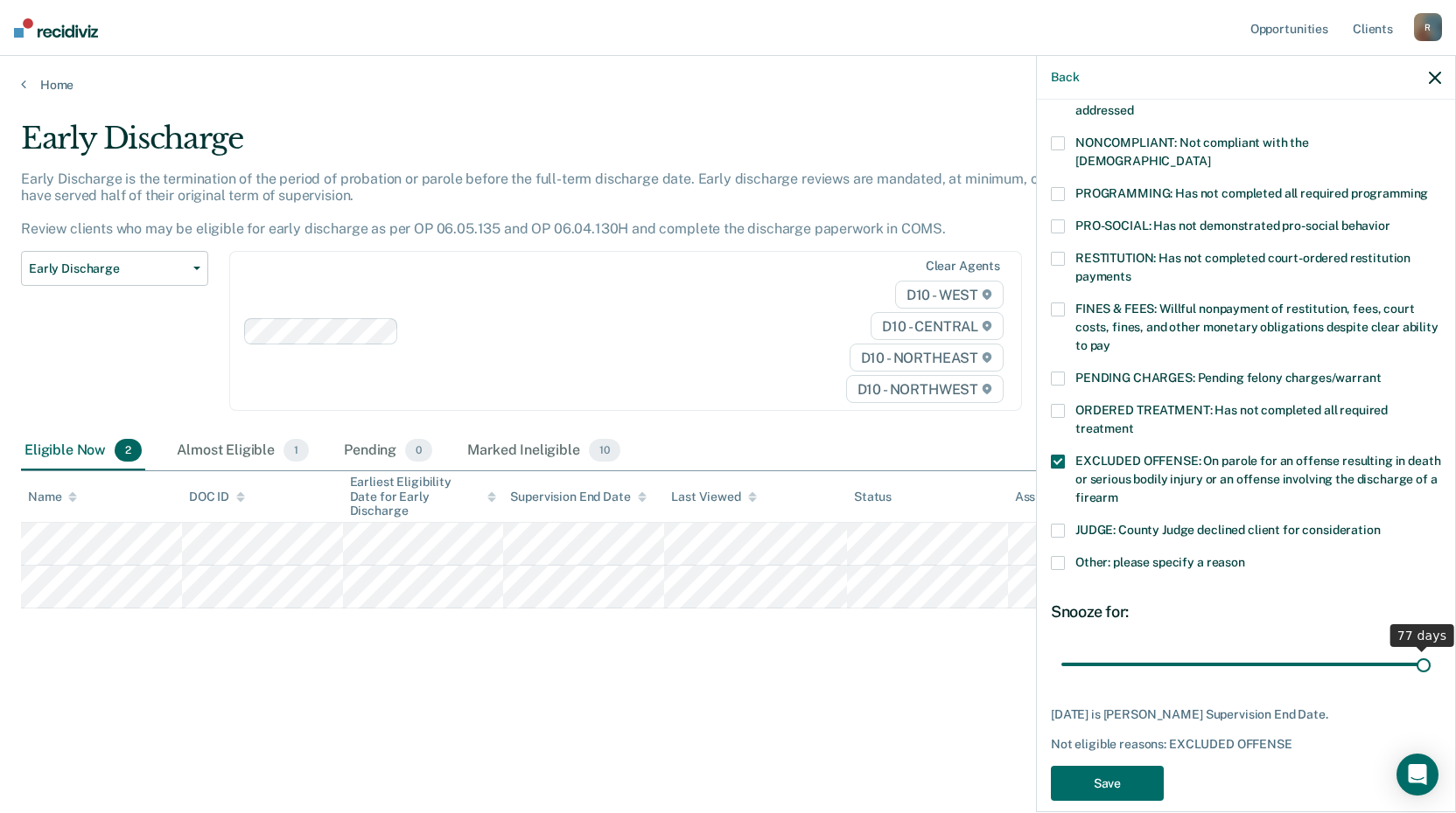
drag, startPoint x: 1216, startPoint y: 649, endPoint x: 1555, endPoint y: 650, distance: 339.0
type input "77"
click at [1431, 650] on input "range" at bounding box center [1246, 664] width 369 height 30
click at [1152, 766] on button "Save" at bounding box center [1107, 784] width 113 height 36
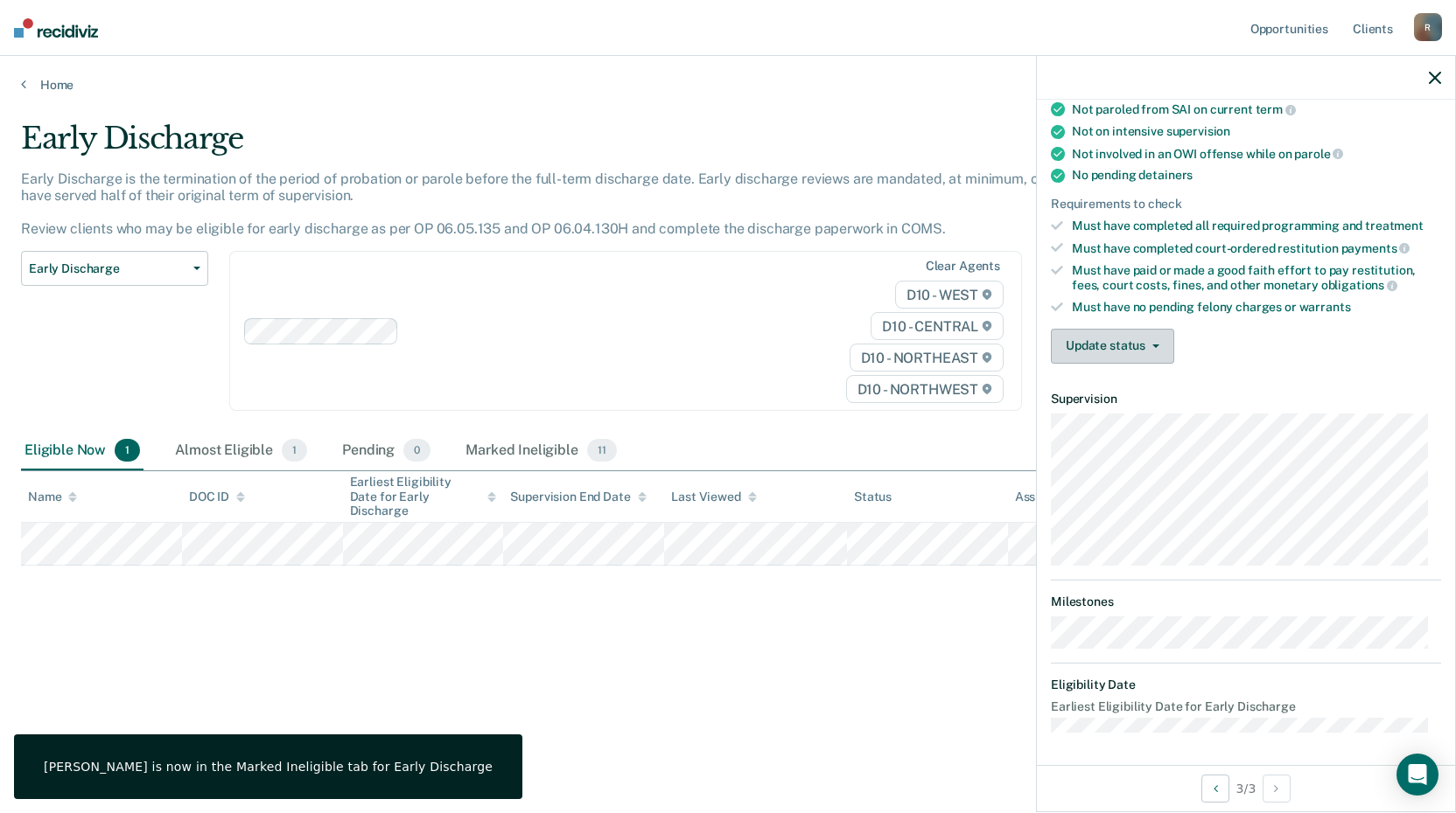
click at [1131, 350] on button "Update status" at bounding box center [1112, 347] width 124 height 35
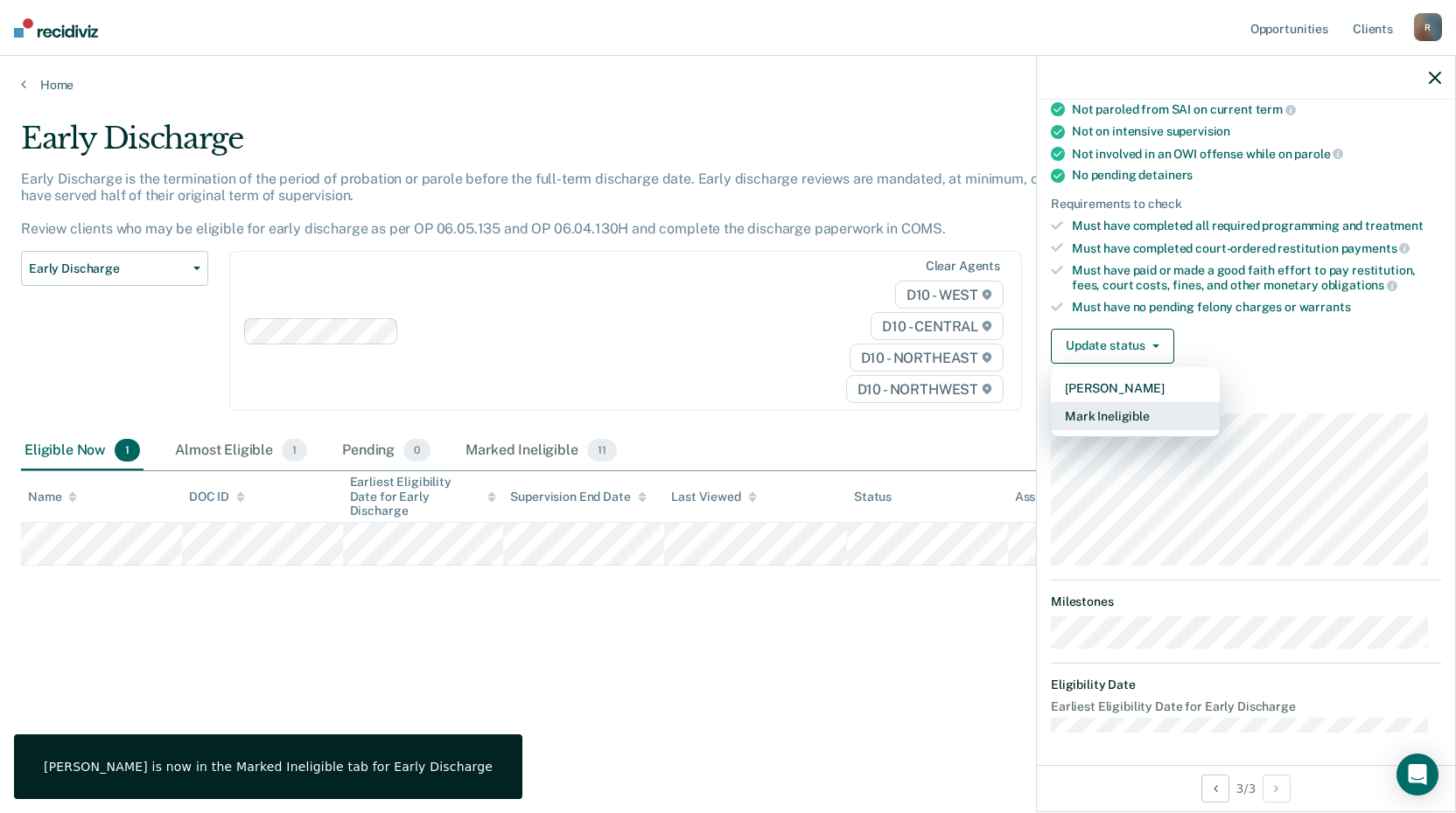
click at [1138, 414] on button "Mark Ineligible" at bounding box center [1135, 416] width 168 height 28
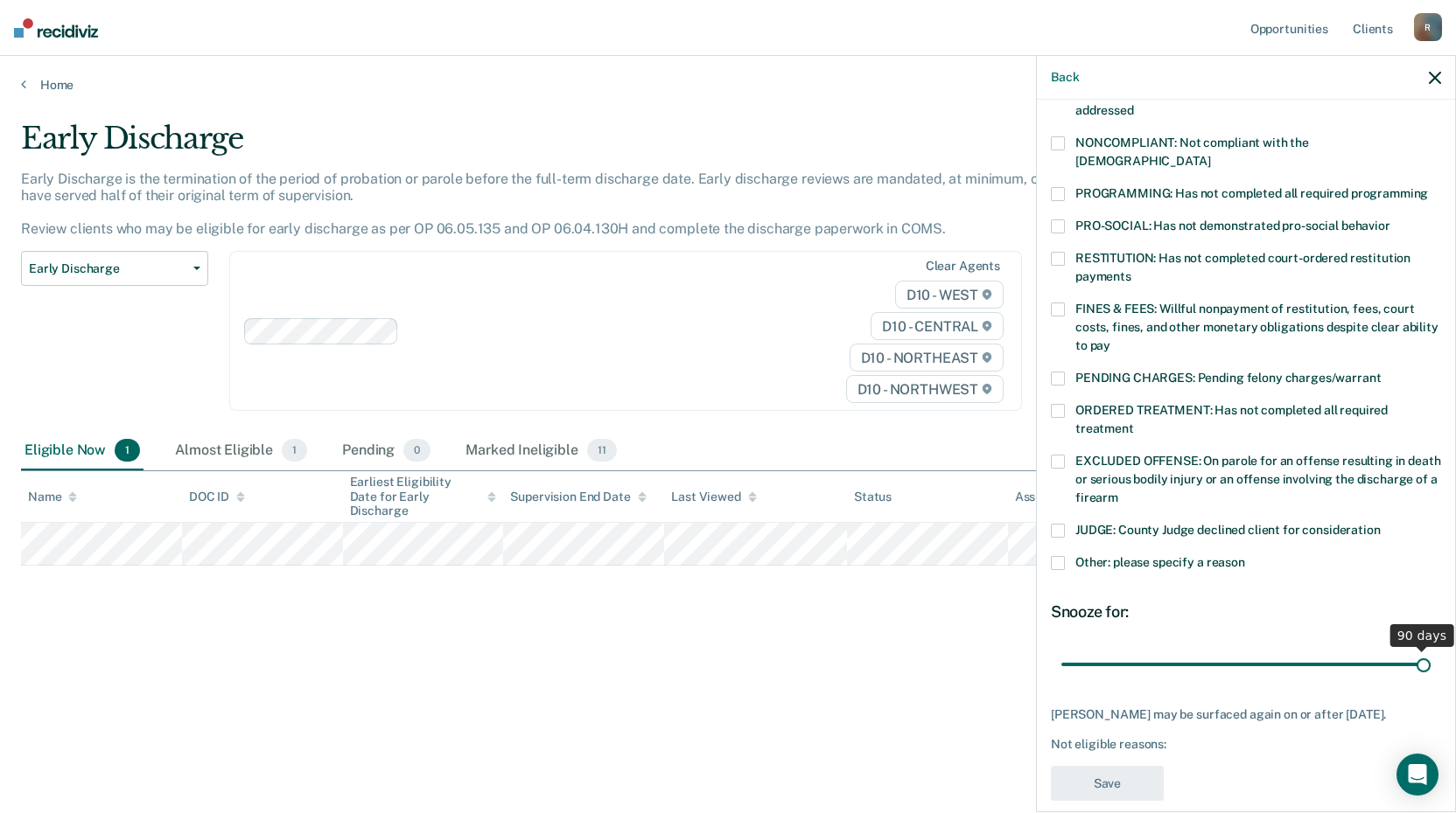
drag, startPoint x: 1168, startPoint y: 642, endPoint x: 1434, endPoint y: 637, distance: 266.0
type input "90"
click at [1431, 649] on input "range" at bounding box center [1246, 664] width 369 height 30
click at [1072, 455] on label "EXCLUDED OFFENSE: On parole for an offense resulting in death or serious bodily…" at bounding box center [1246, 482] width 391 height 55
click at [1124, 778] on button "Save" at bounding box center [1107, 784] width 113 height 36
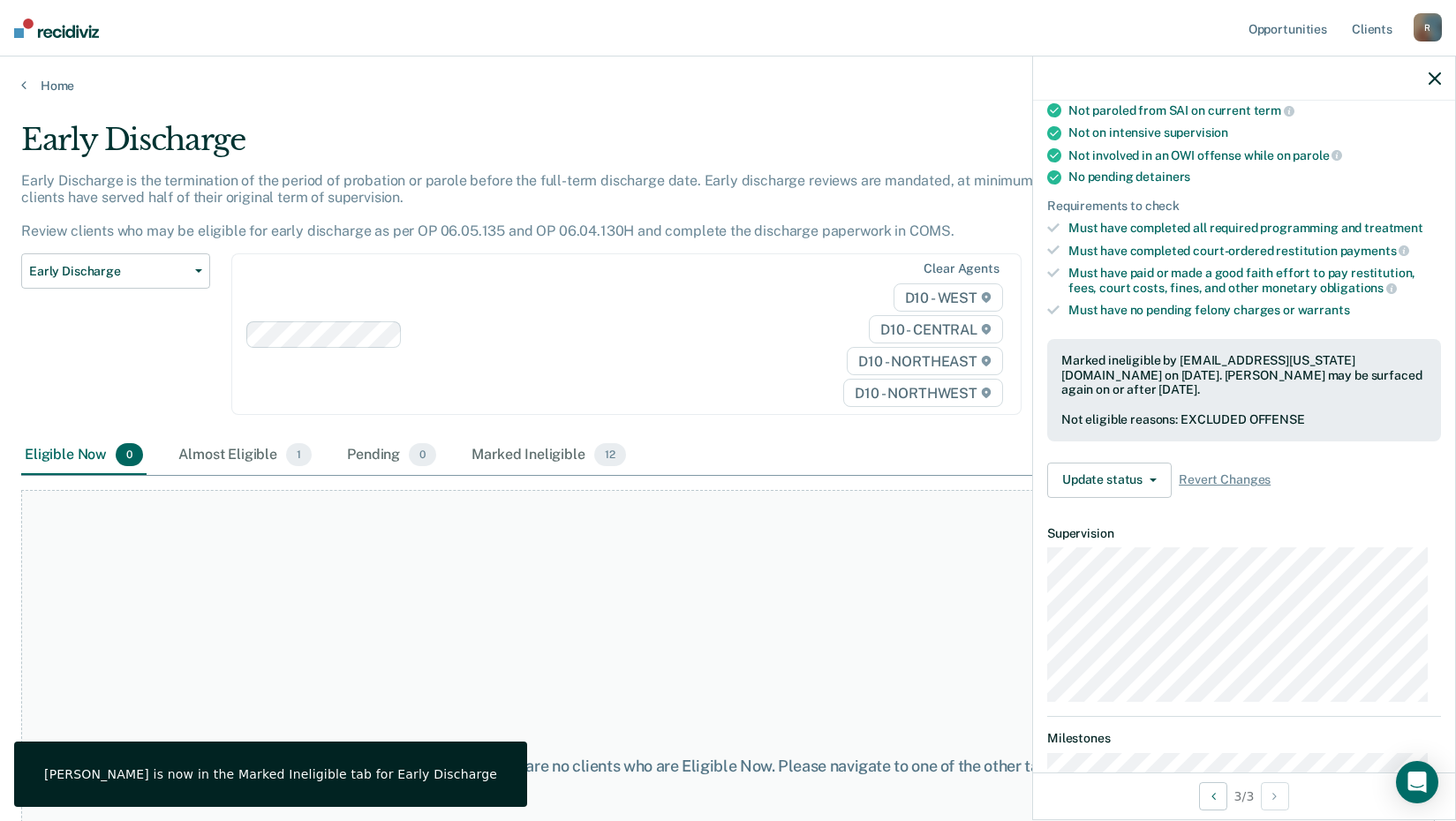
click at [943, 594] on div "At this time, there are no clients who are Eligible Now. Please navigate to one…" at bounding box center [728, 767] width 1414 height 553
click at [40, 86] on link "Home" at bounding box center [728, 86] width 1414 height 16
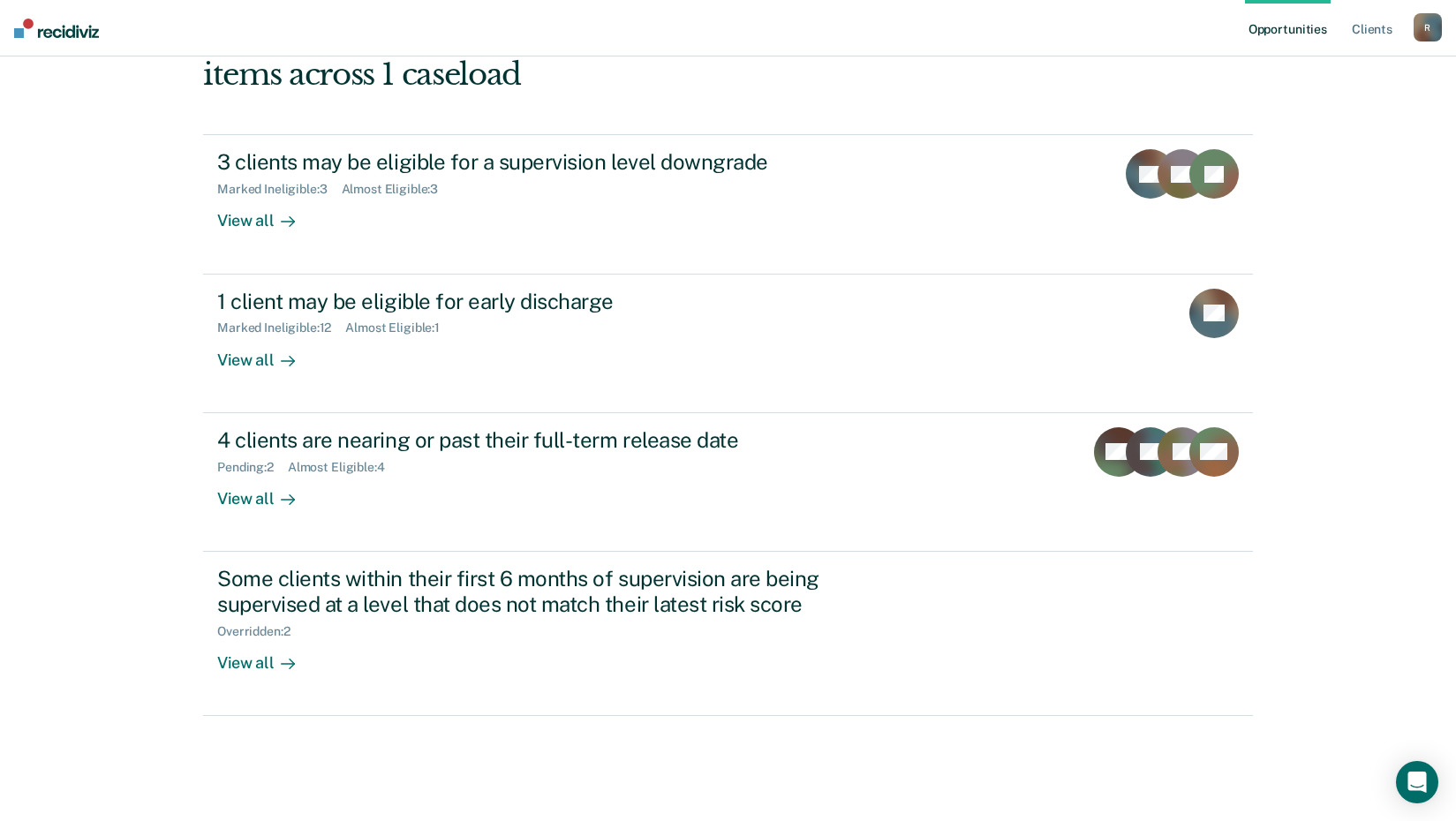
scroll to position [219, 0]
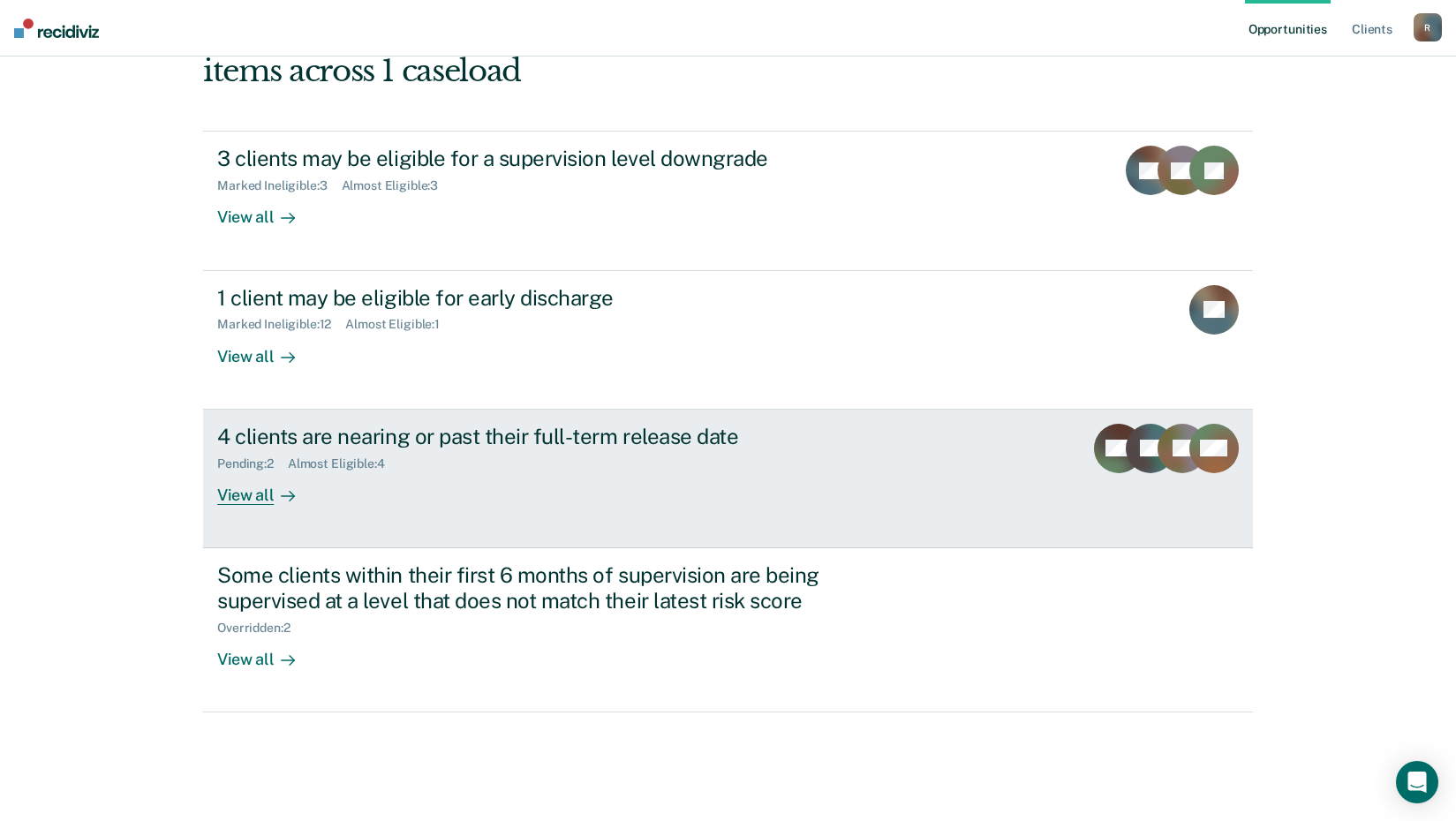
click at [273, 495] on div at bounding box center [284, 495] width 22 height 21
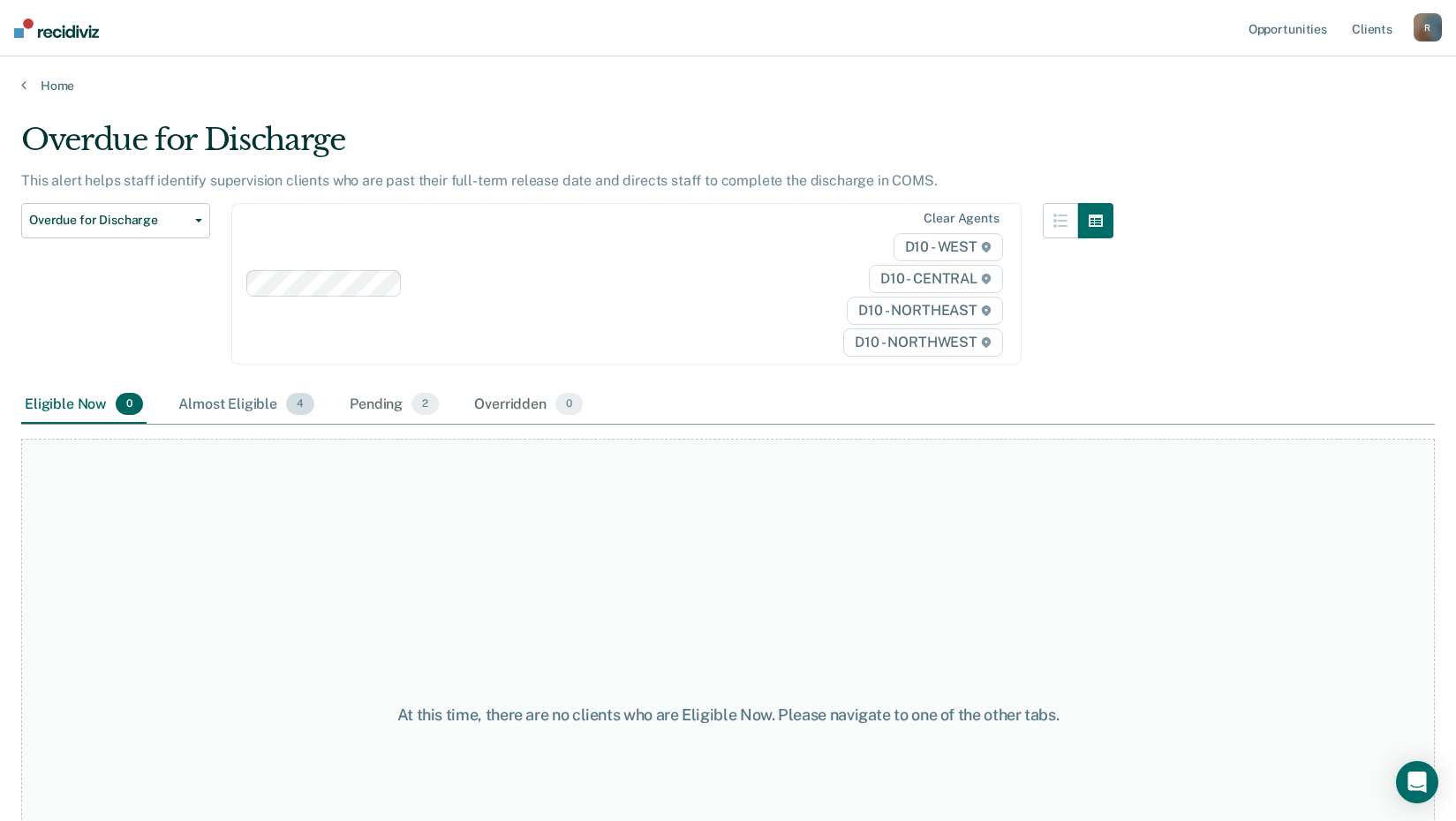
click at [262, 403] on div "Almost Eligible 4" at bounding box center [247, 406] width 144 height 39
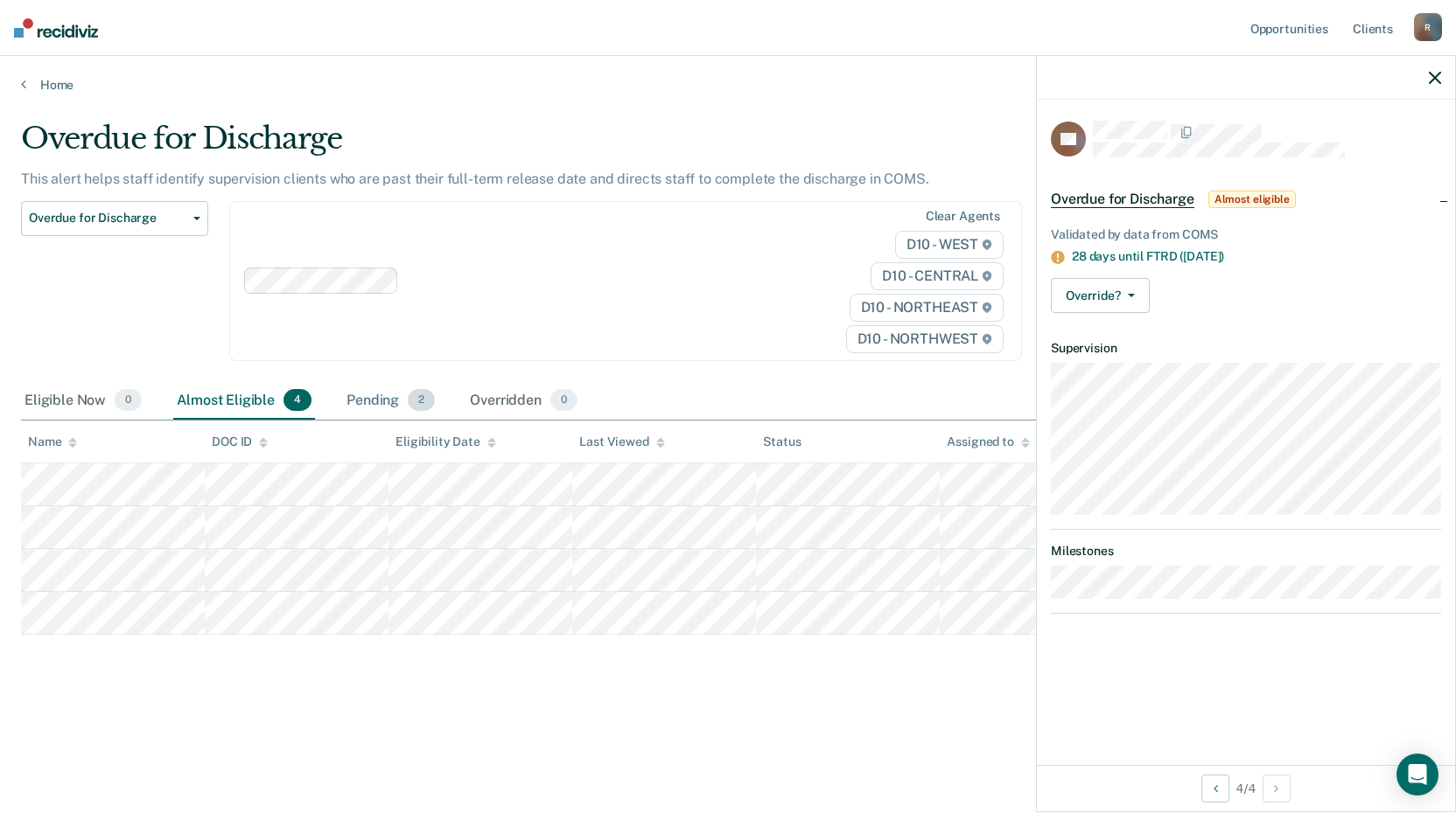
click at [399, 407] on div "Pending 2" at bounding box center [391, 402] width 95 height 39
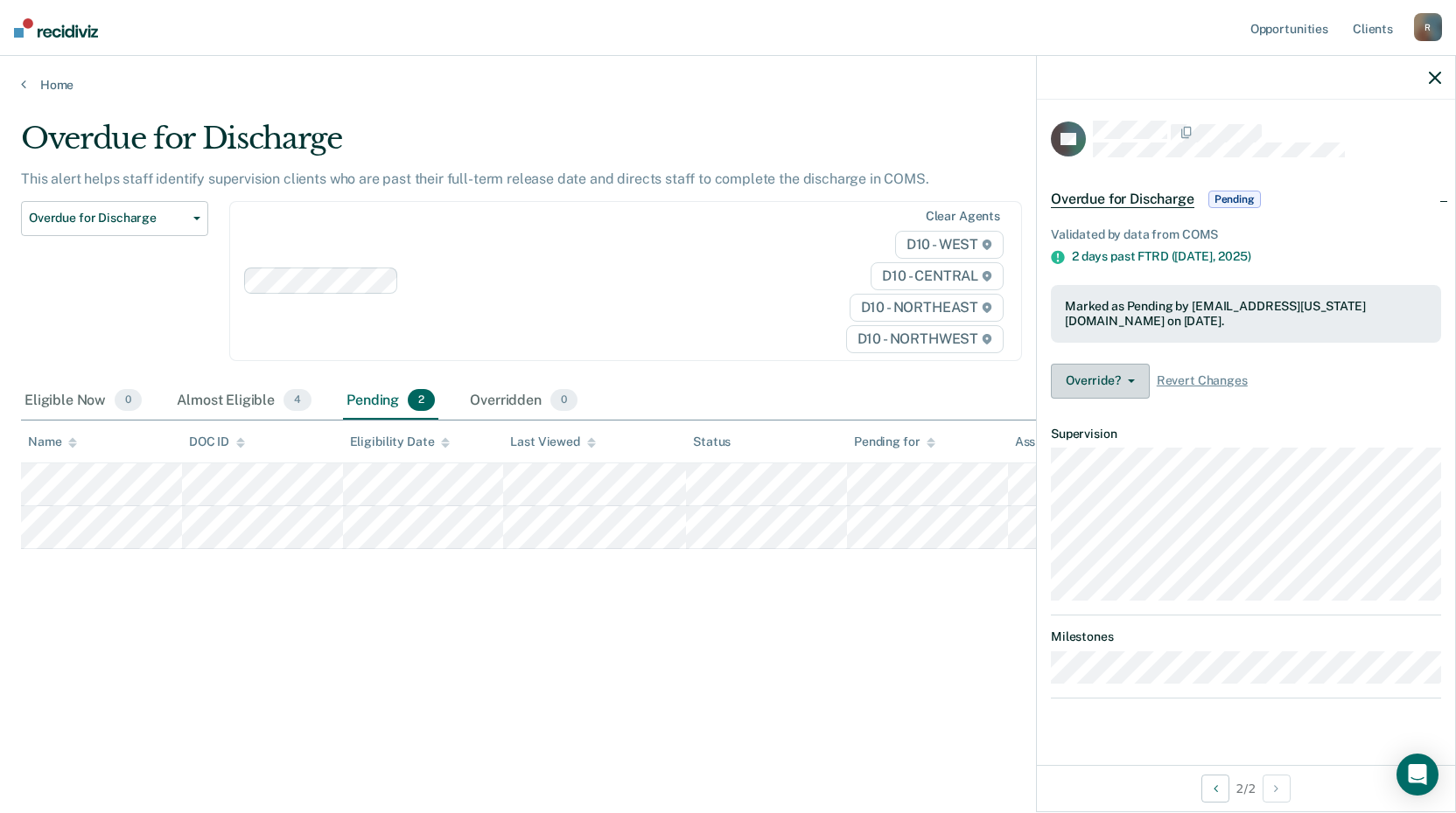
click at [1072, 385] on button "Override?" at bounding box center [1101, 382] width 99 height 35
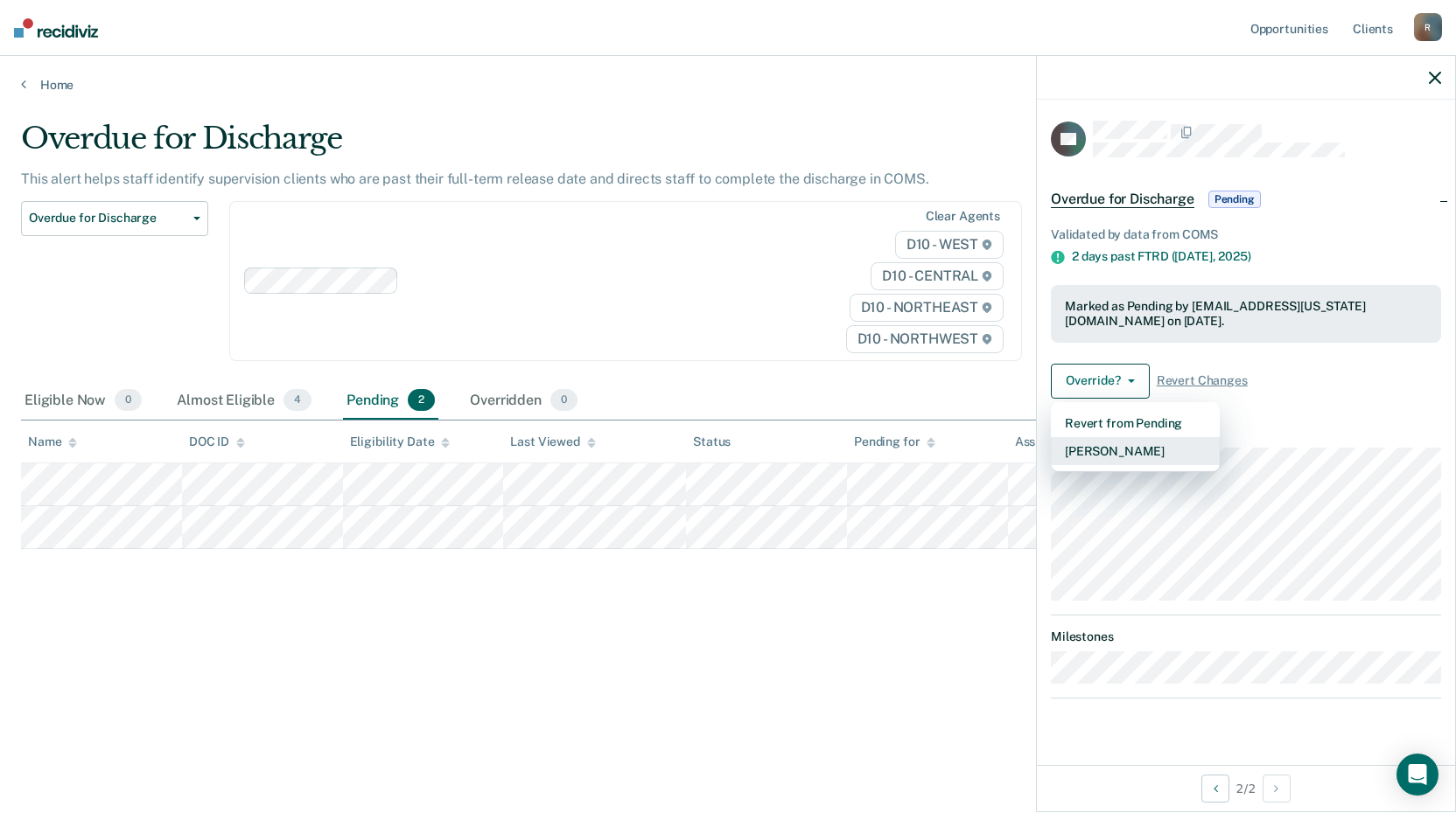
click at [1097, 445] on button "[PERSON_NAME]" at bounding box center [1135, 451] width 168 height 28
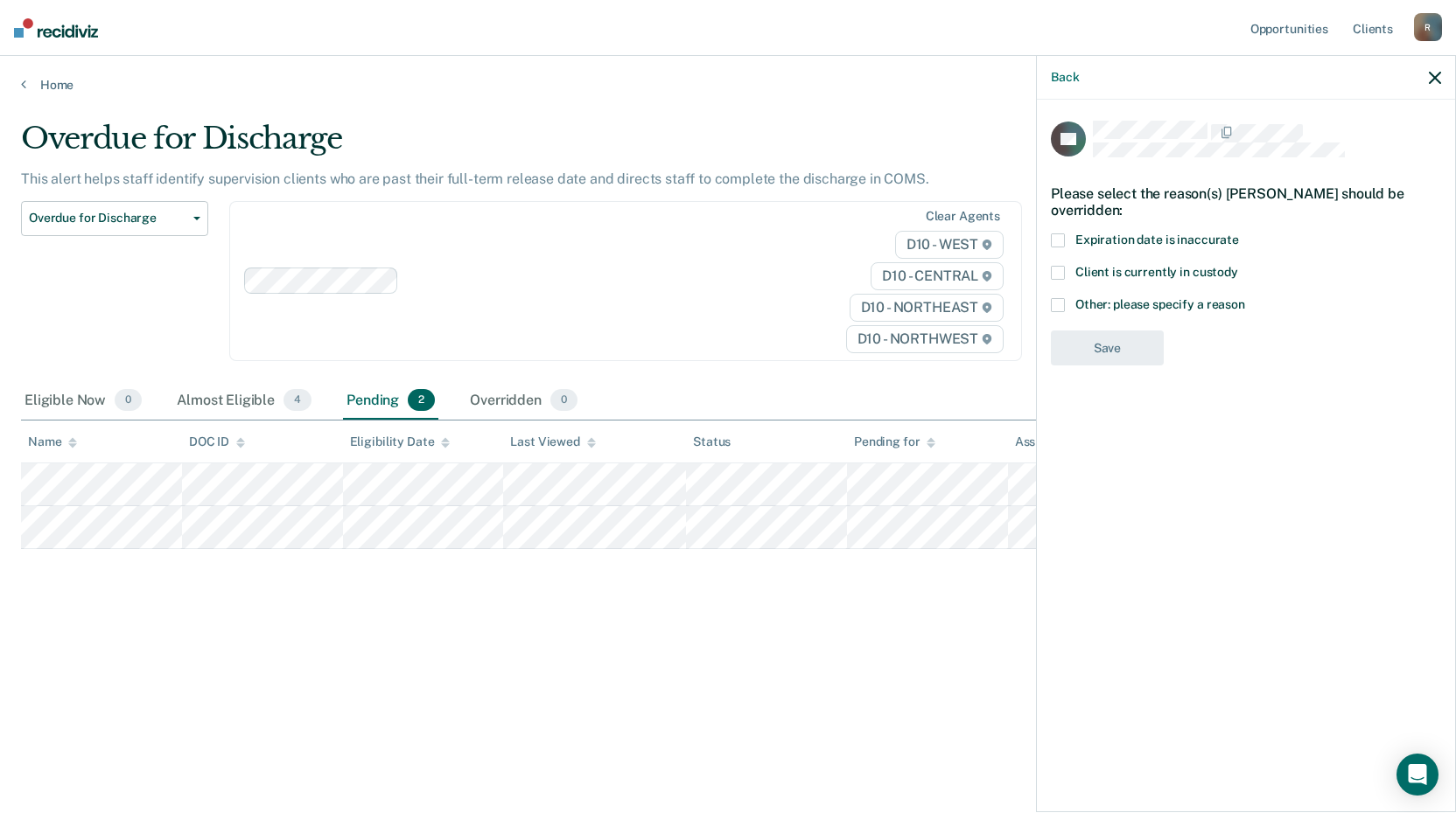
click at [1060, 301] on span at bounding box center [1058, 305] width 14 height 14
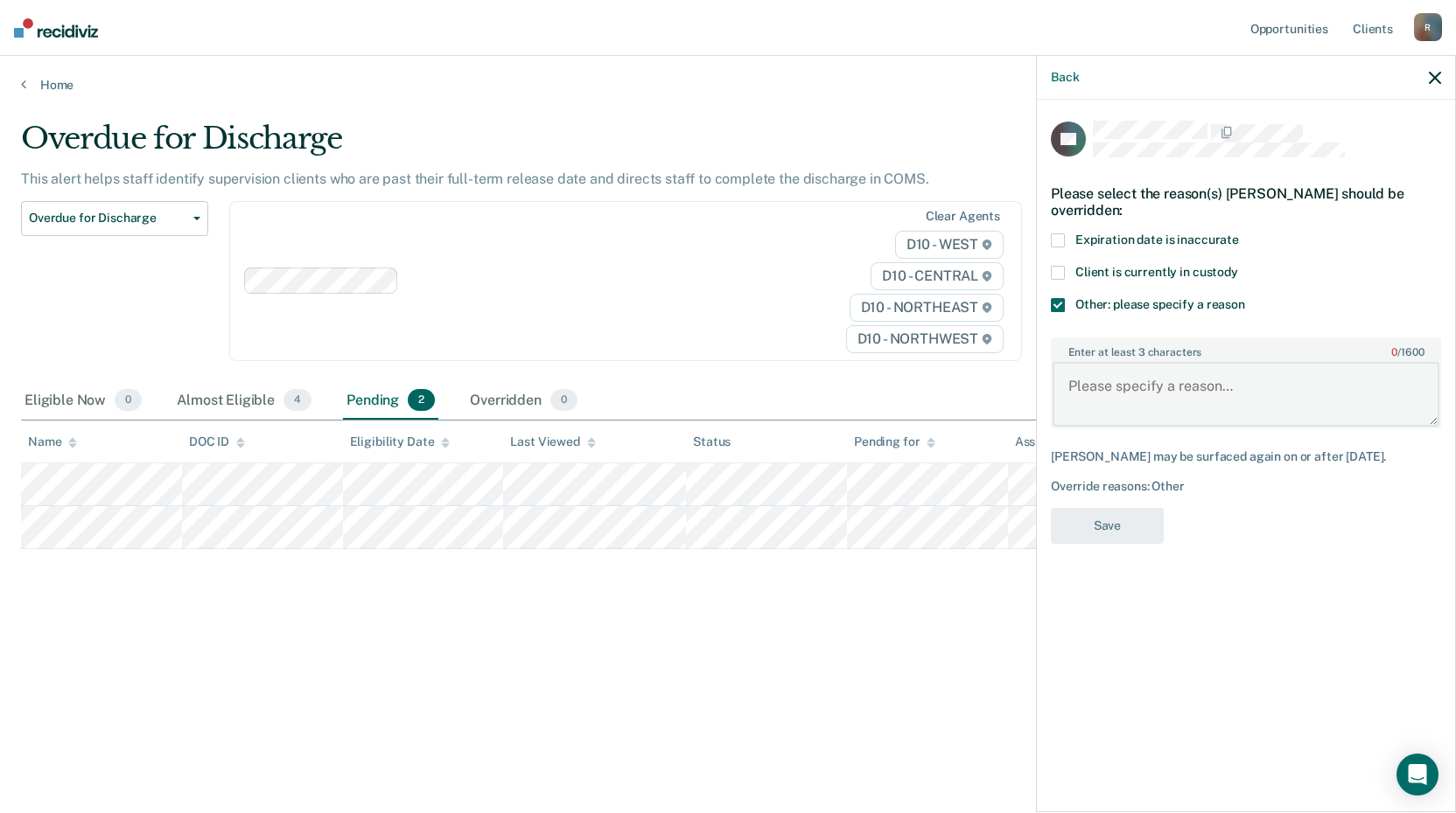
click at [1076, 412] on textarea "Enter at least 3 characters 0 / 1600" at bounding box center [1246, 394] width 387 height 64
type textarea "Discharged parole on 08/20"
click at [1103, 544] on button "Save" at bounding box center [1107, 526] width 113 height 36
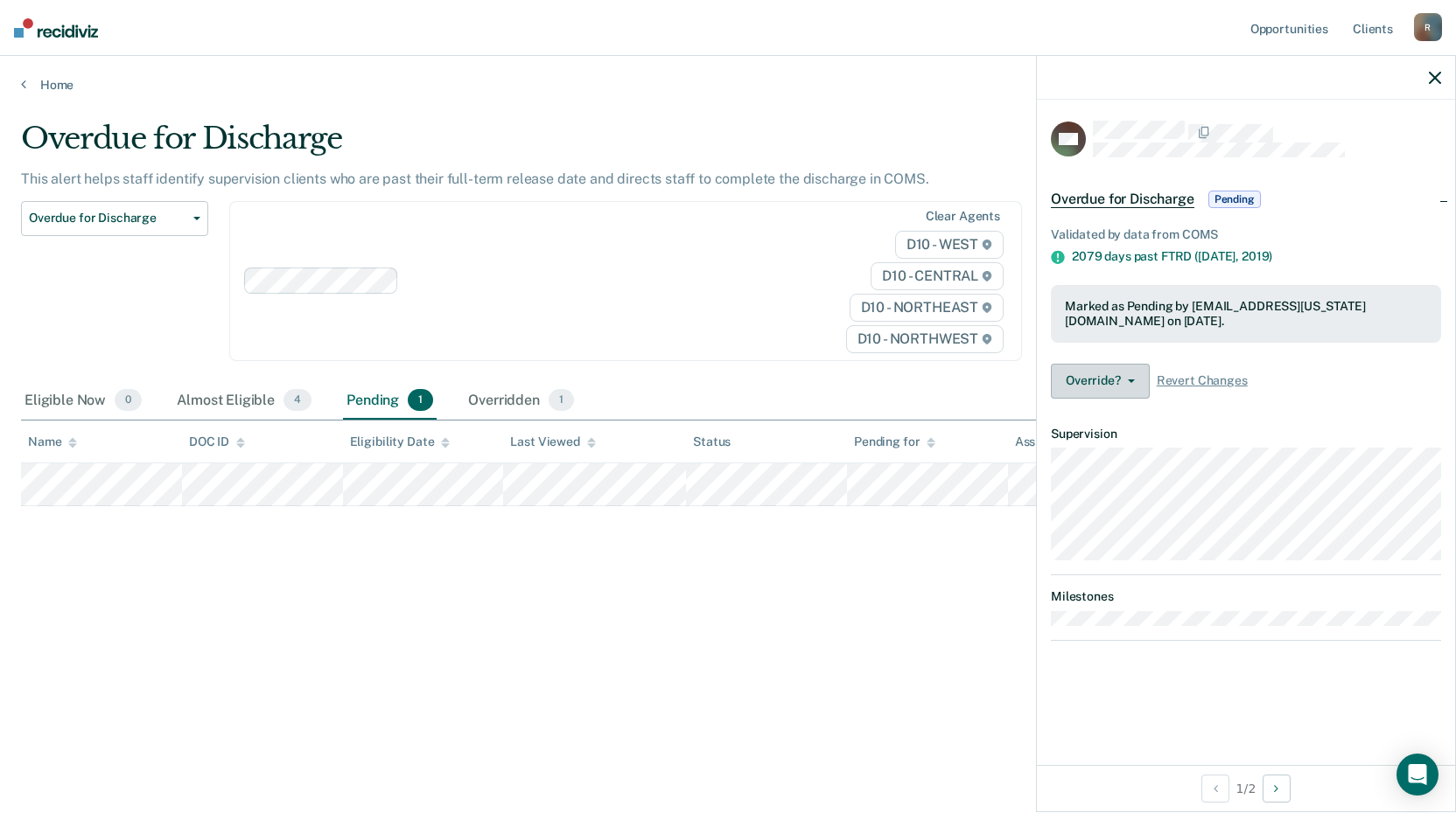
click at [1120, 368] on button "Override?" at bounding box center [1101, 382] width 99 height 35
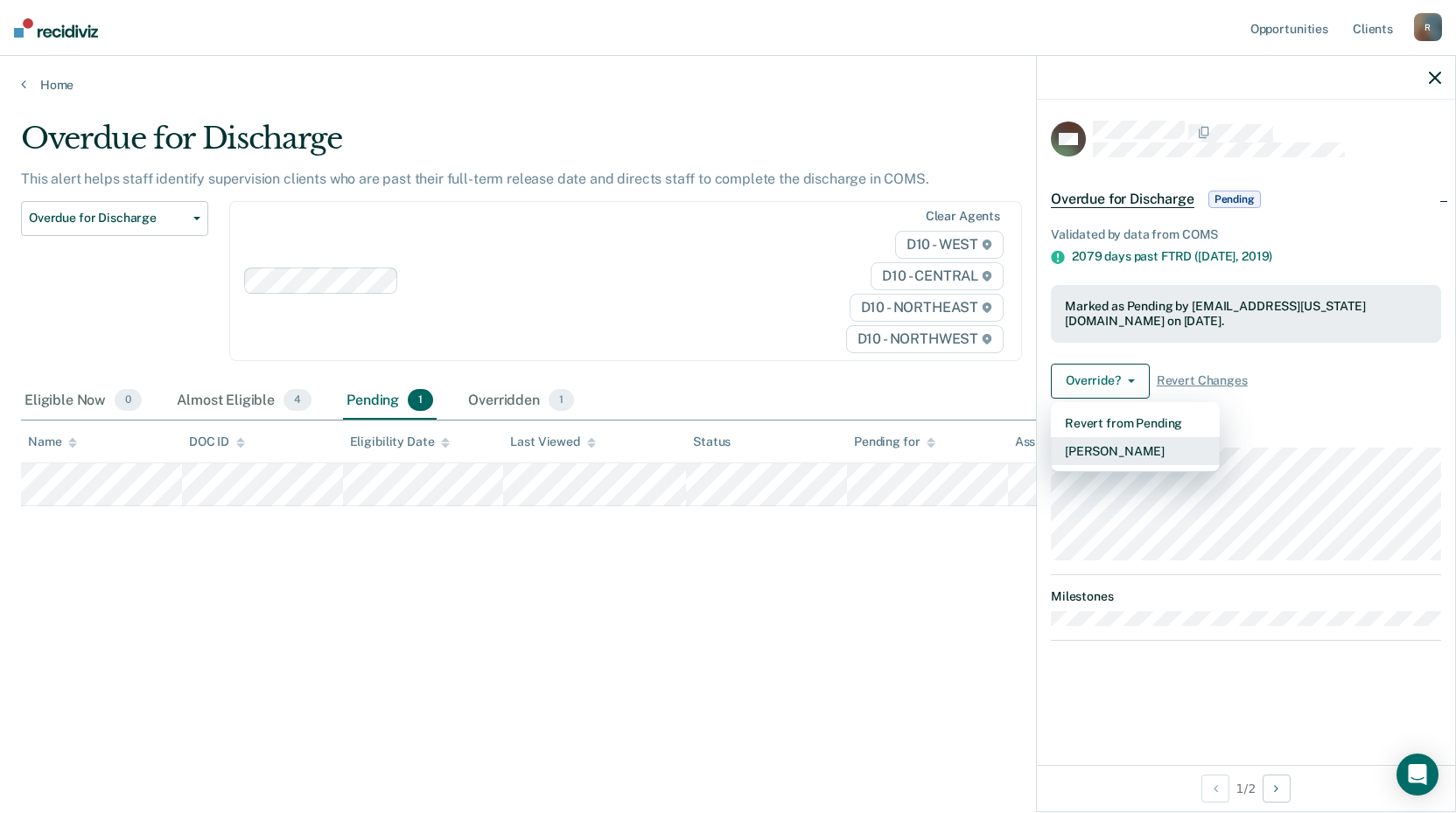
click at [1122, 442] on button "[PERSON_NAME]" at bounding box center [1135, 451] width 168 height 28
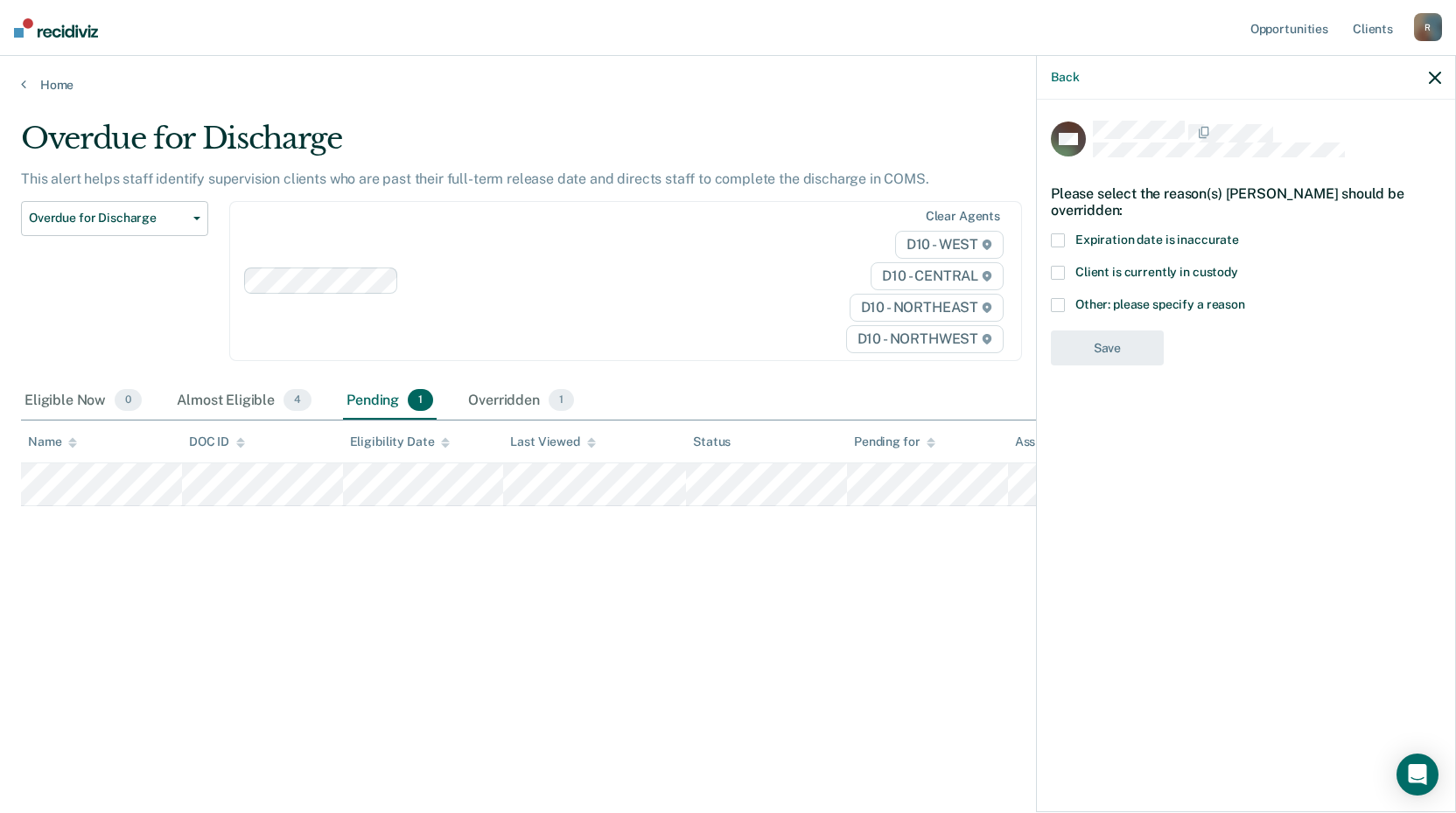
click at [1064, 302] on label "Other: please specify a reason" at bounding box center [1246, 307] width 391 height 18
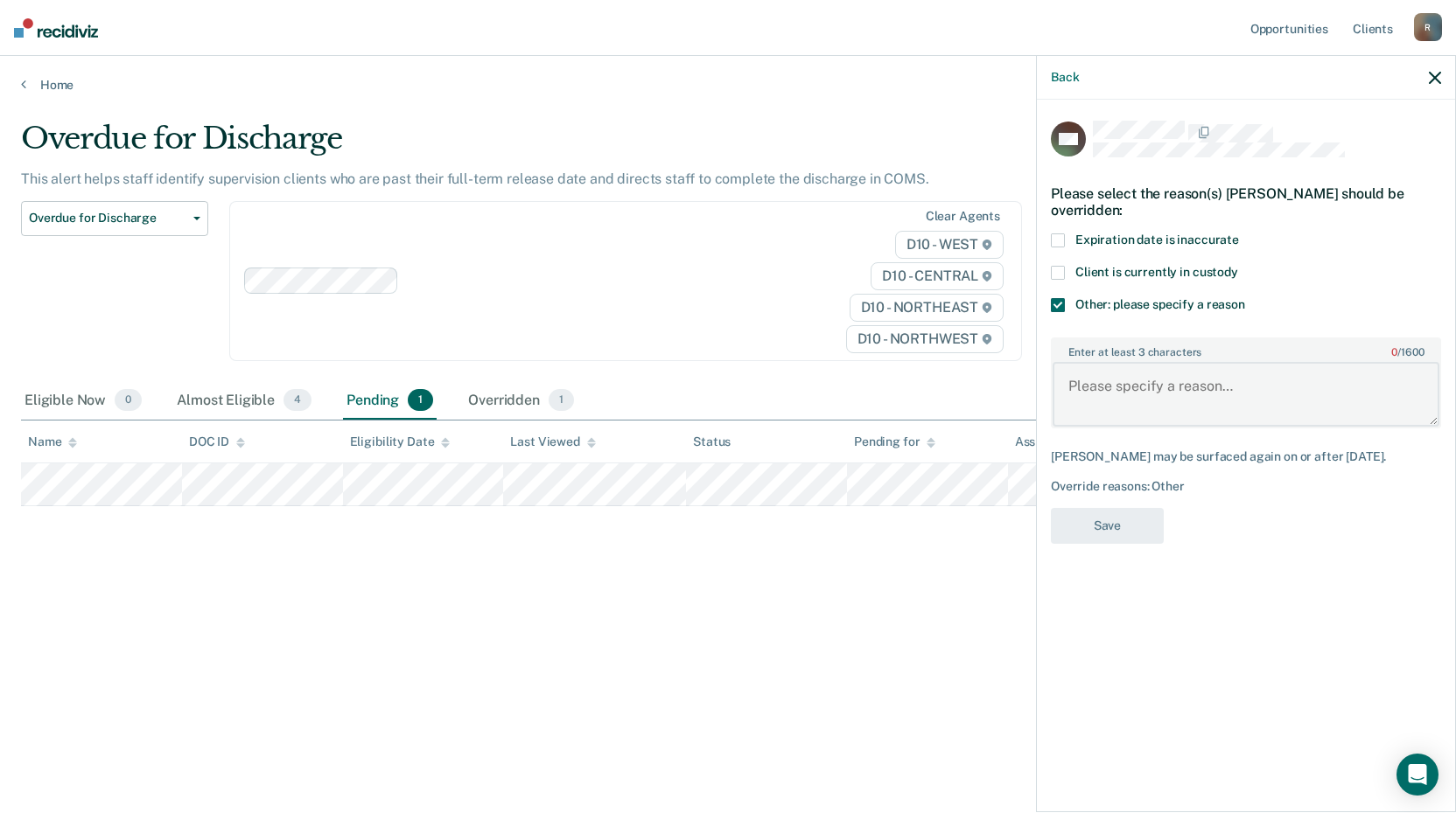
click at [1087, 394] on textarea "Enter at least 3 characters 0 / 1600" at bounding box center [1246, 394] width 387 height 64
type textarea "deceased"
click at [1095, 524] on button "Save" at bounding box center [1107, 526] width 113 height 36
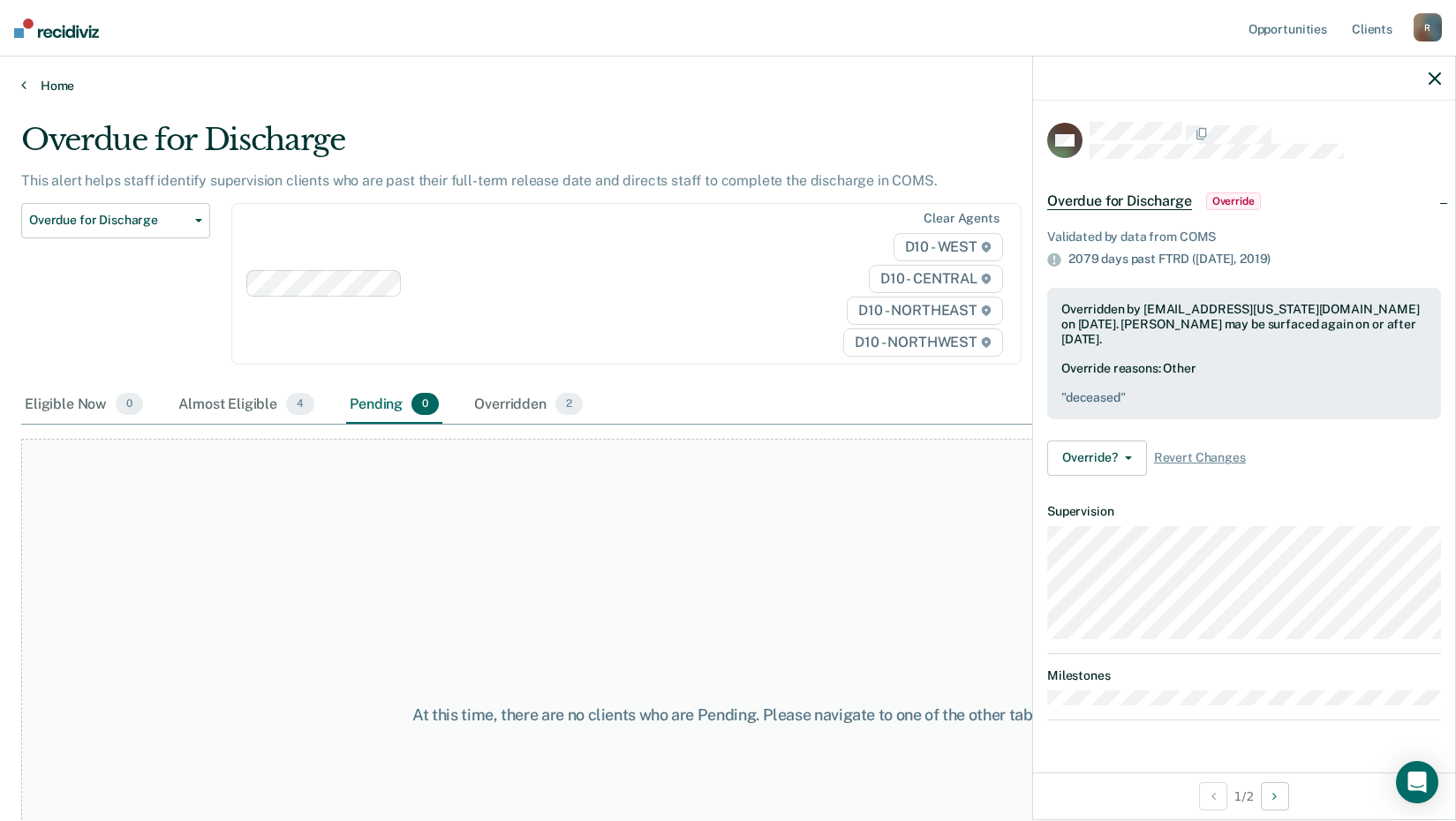
click at [41, 86] on link "Home" at bounding box center [728, 86] width 1414 height 16
